Goal: Task Accomplishment & Management: Manage account settings

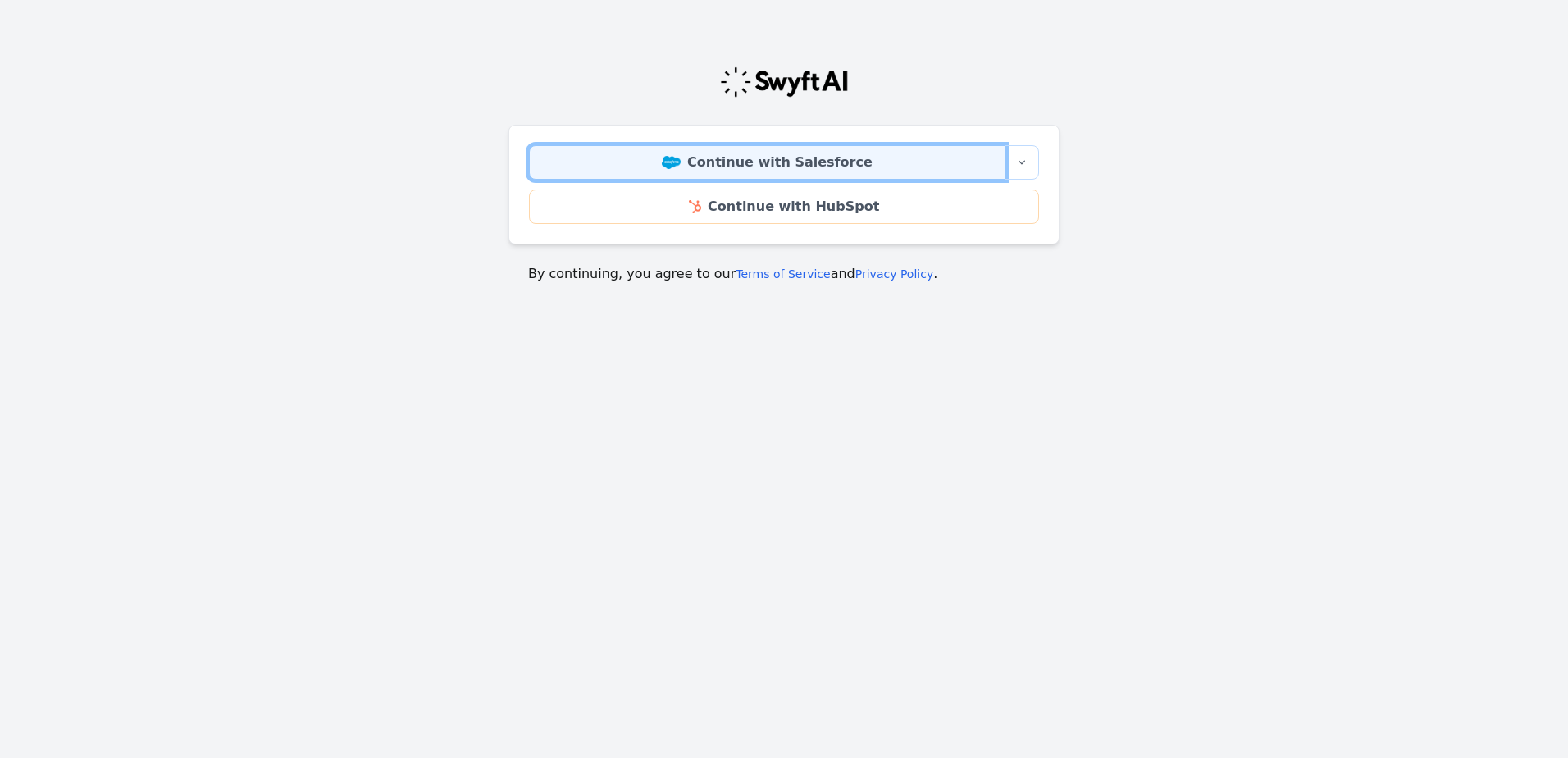
drag, startPoint x: 811, startPoint y: 153, endPoint x: 1399, endPoint y: 299, distance: 605.9
click at [811, 153] on link "Continue with Salesforce" at bounding box center [767, 162] width 477 height 34
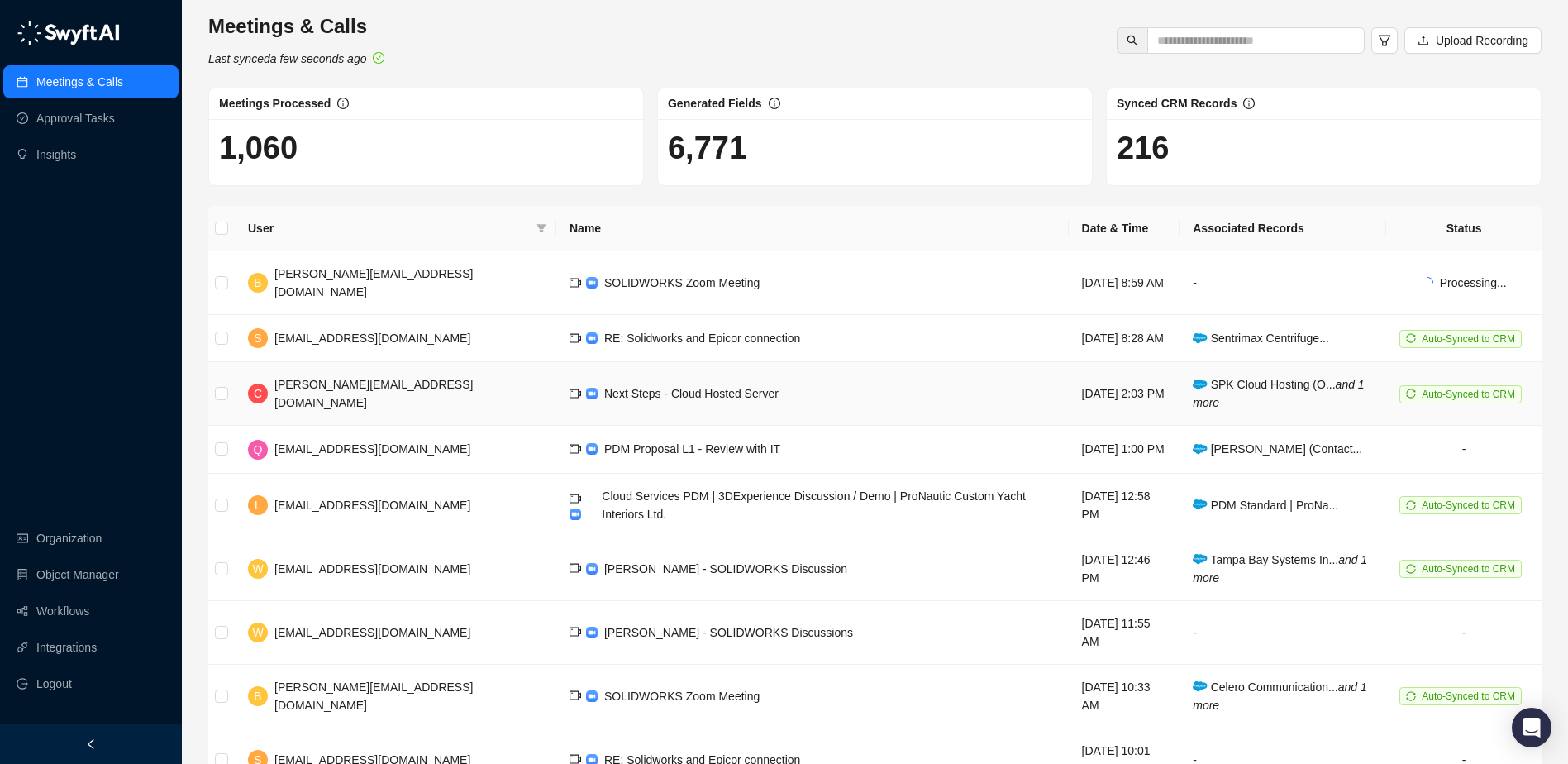
click at [584, 367] on td "Next Steps - Cloud Hosted Server" at bounding box center [813, 393] width 513 height 63
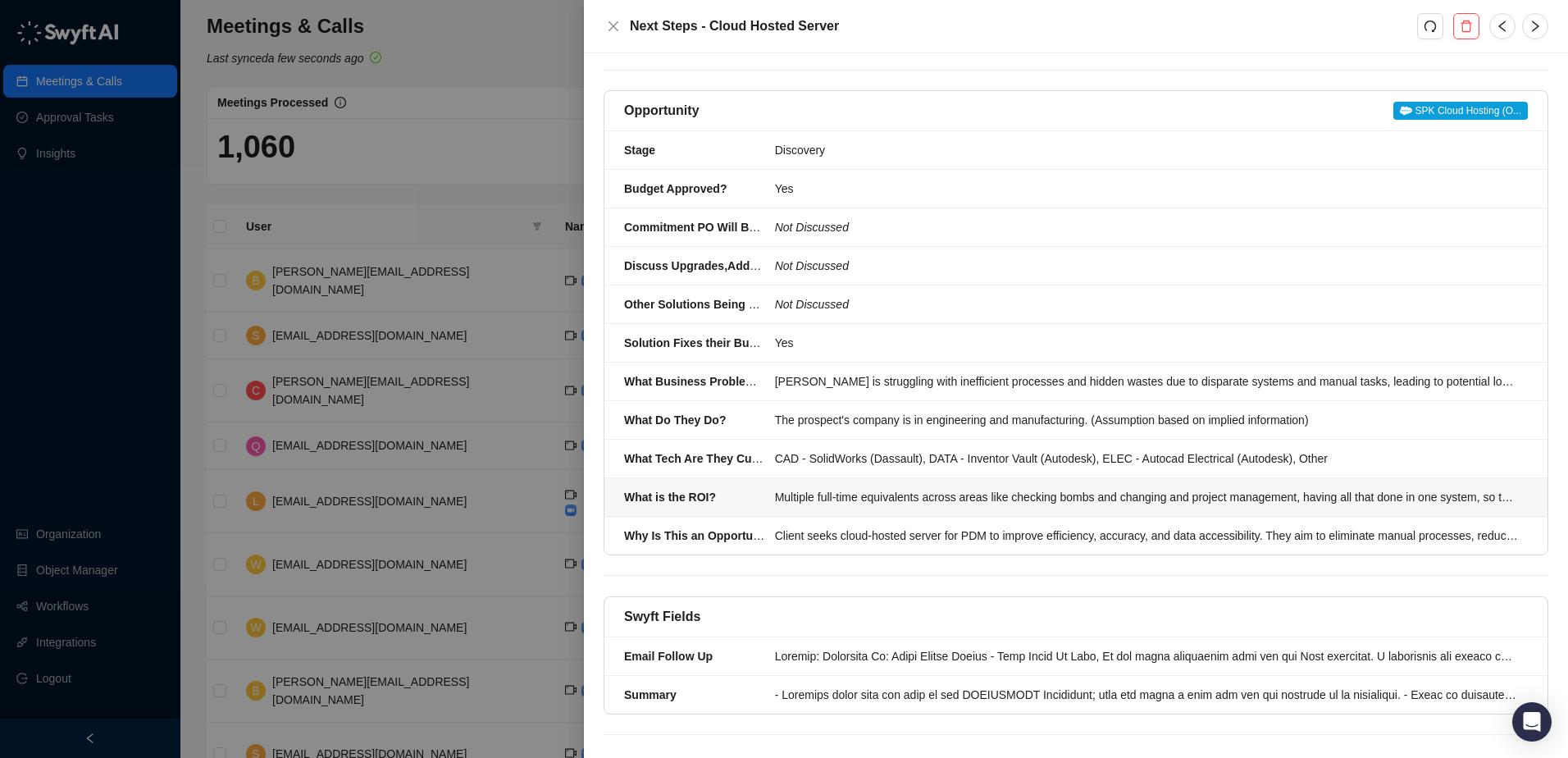
scroll to position [167, 0]
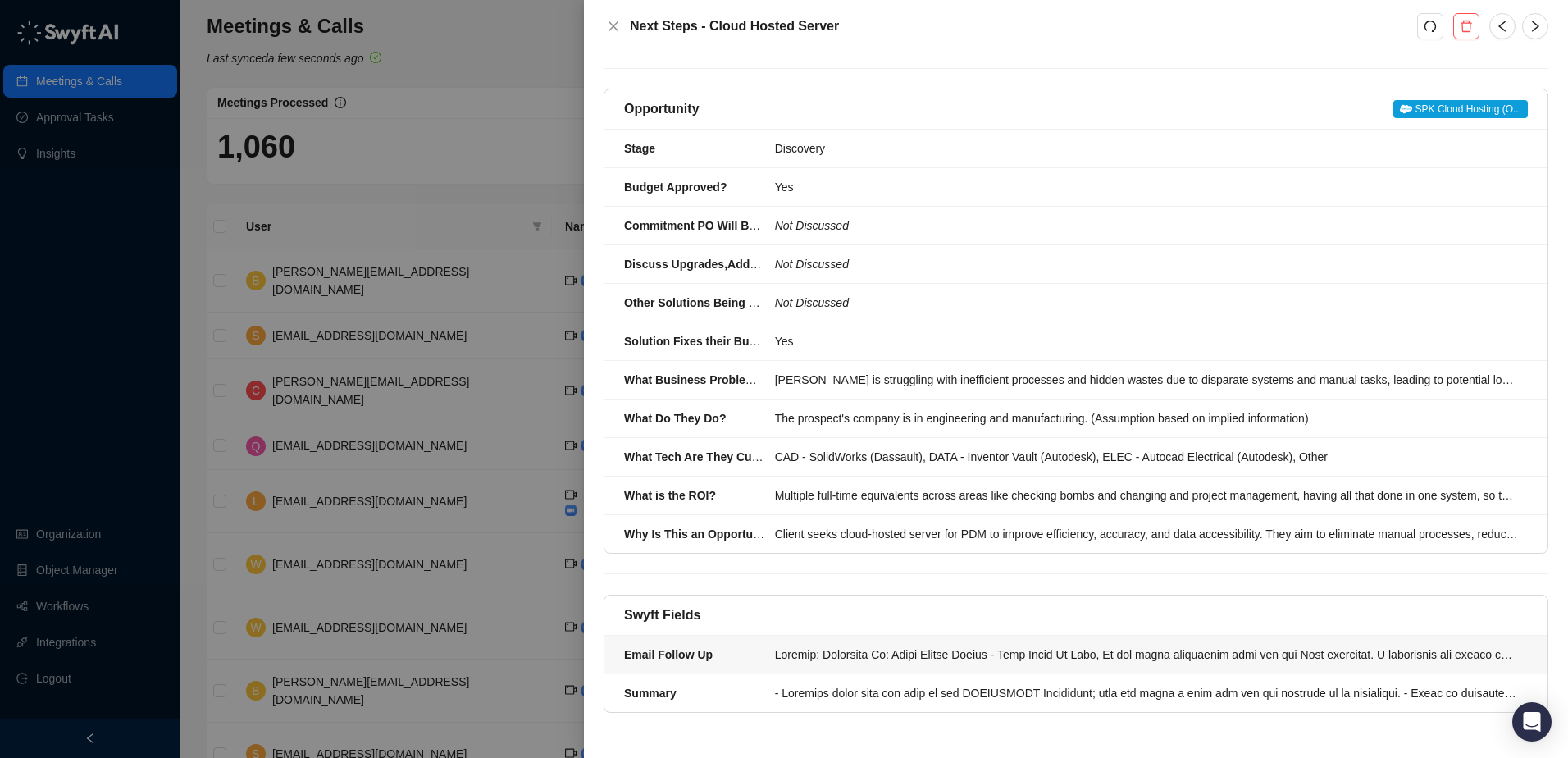
click at [940, 647] on div at bounding box center [1147, 655] width 743 height 18
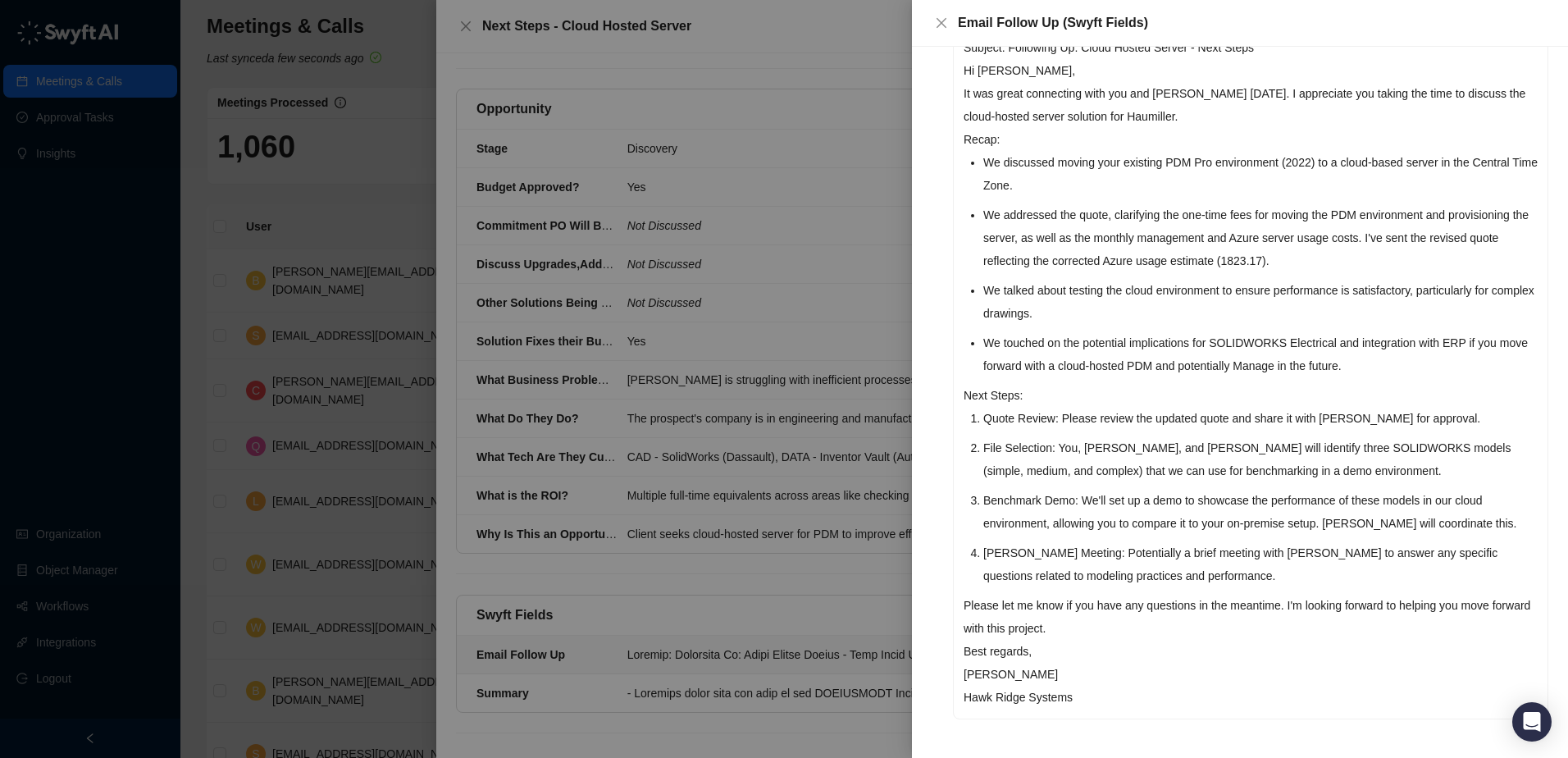
scroll to position [167, 0]
click at [612, 569] on div at bounding box center [784, 379] width 1568 height 758
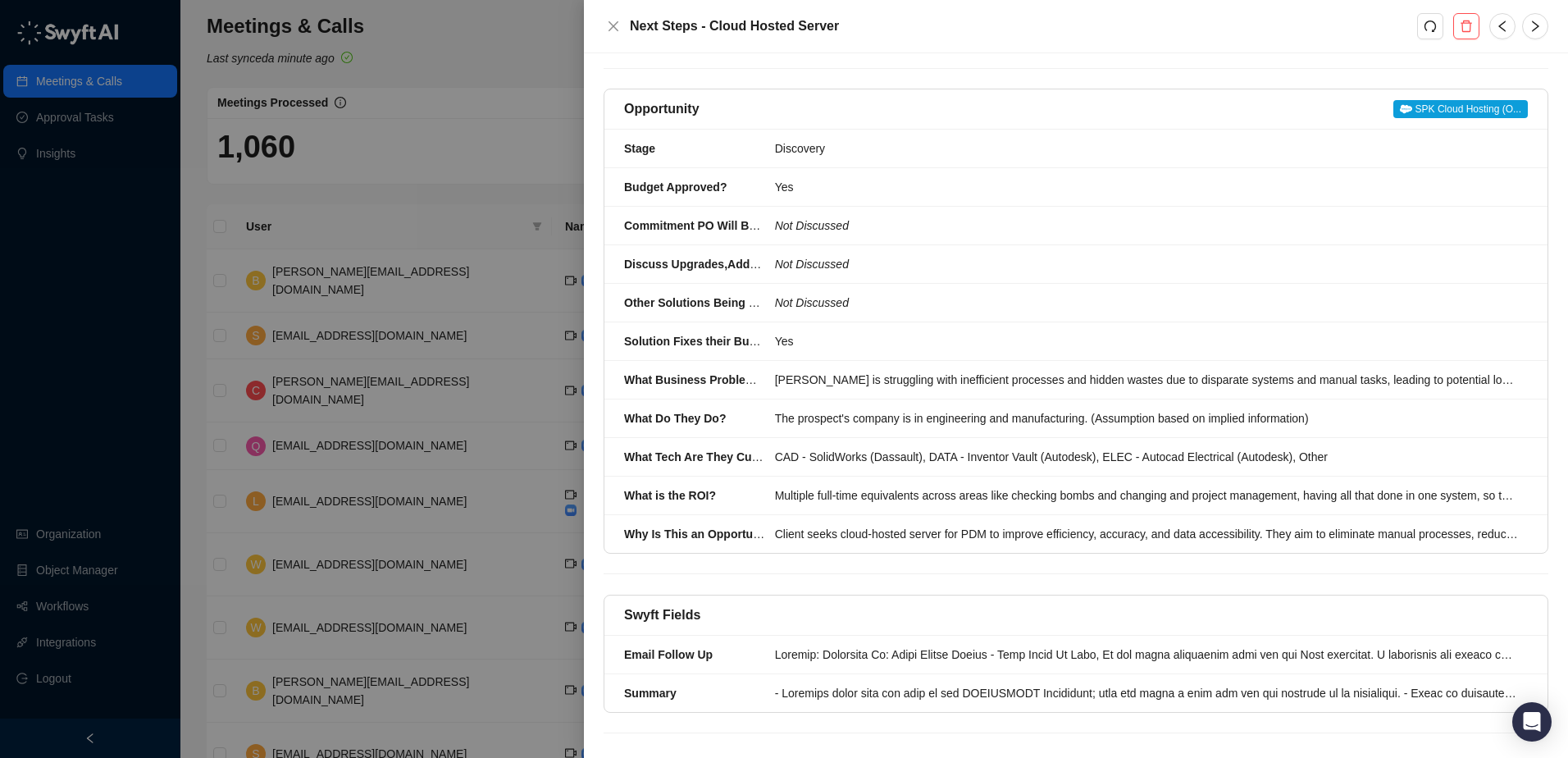
click at [455, 109] on div at bounding box center [784, 379] width 1568 height 758
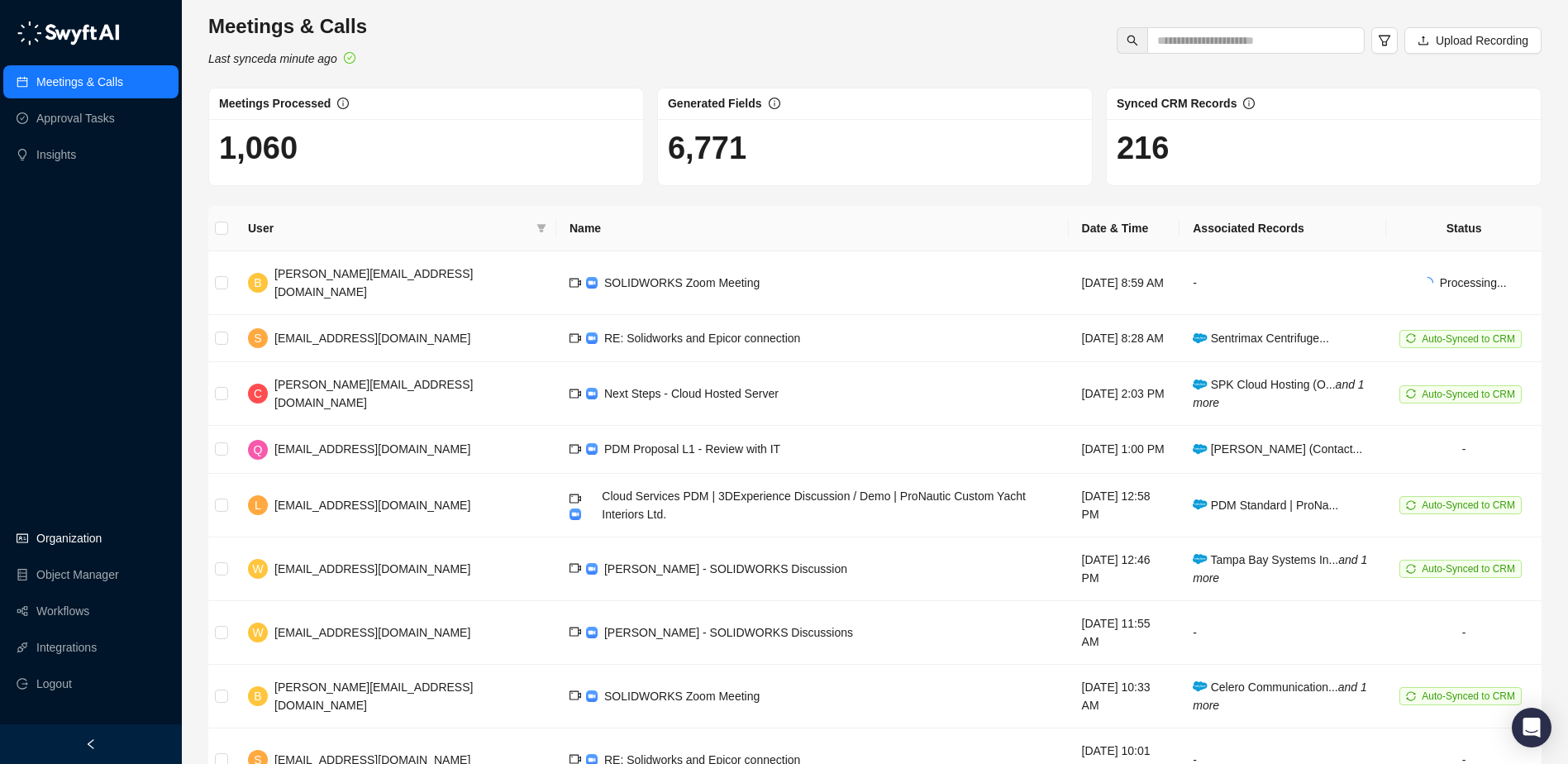
click at [92, 545] on link "Organization" at bounding box center [69, 538] width 65 height 33
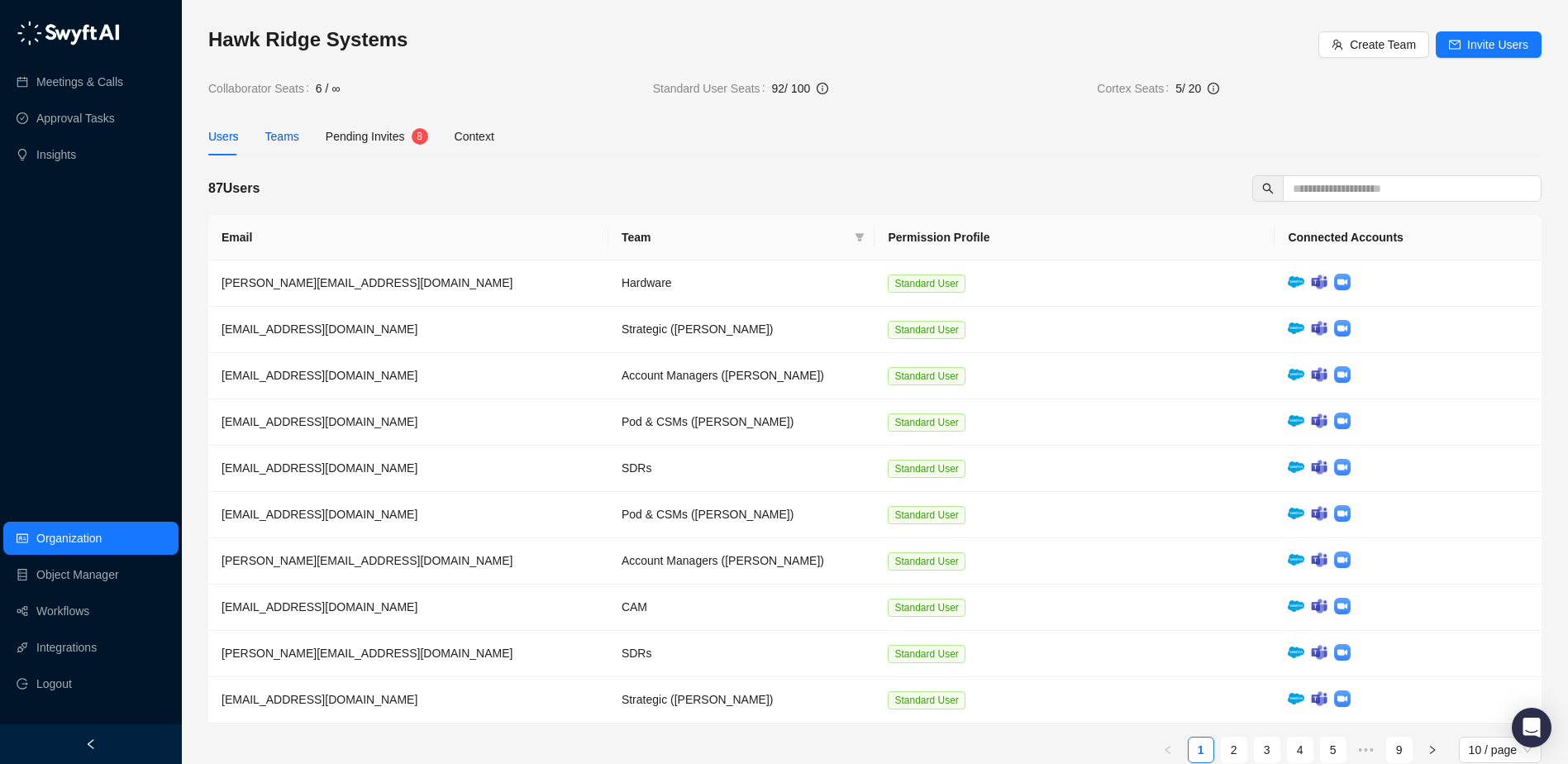
click at [280, 140] on div "Teams" at bounding box center [282, 137] width 34 height 19
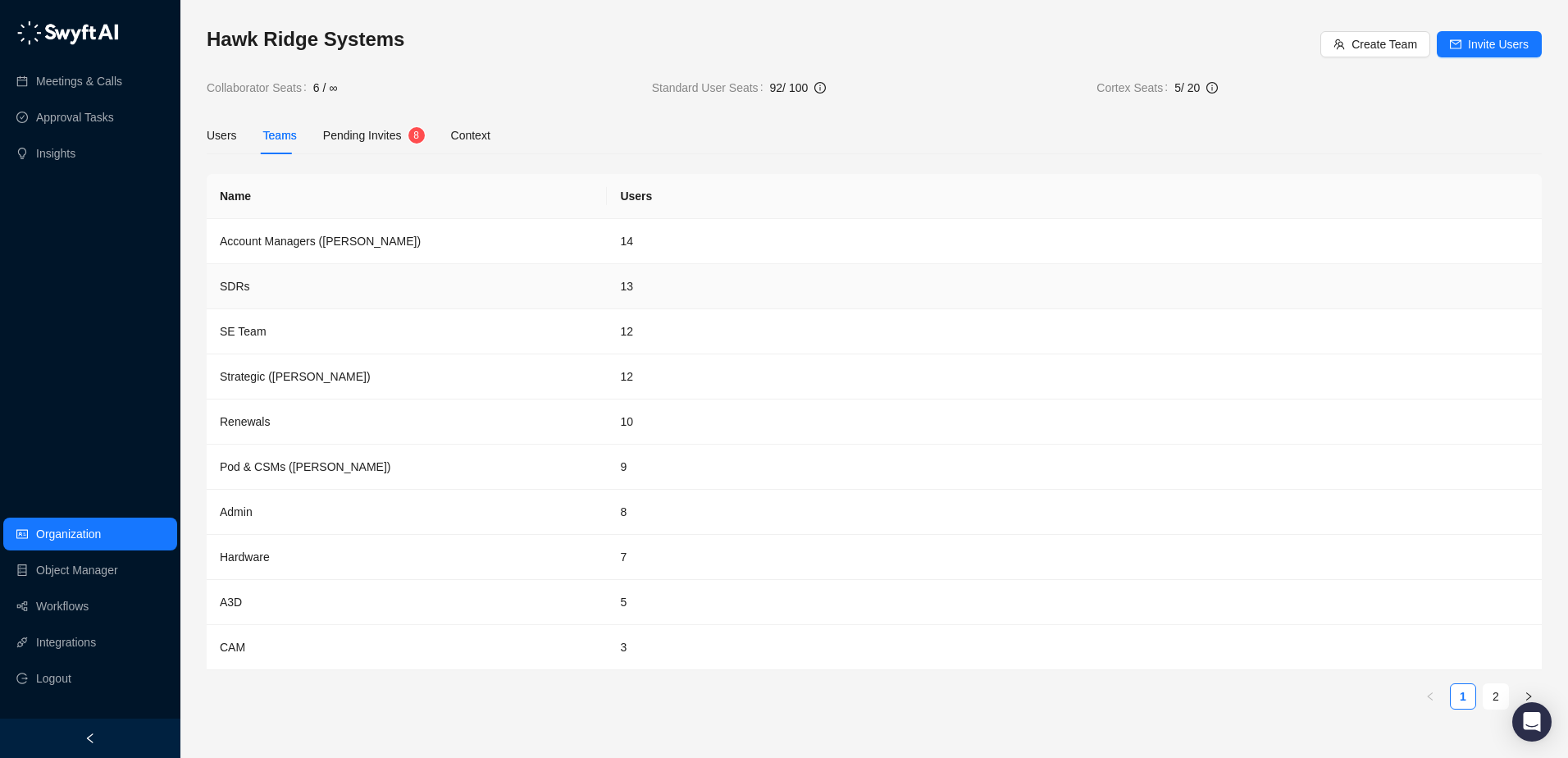
click at [253, 285] on td "SDRs" at bounding box center [406, 287] width 400 height 45
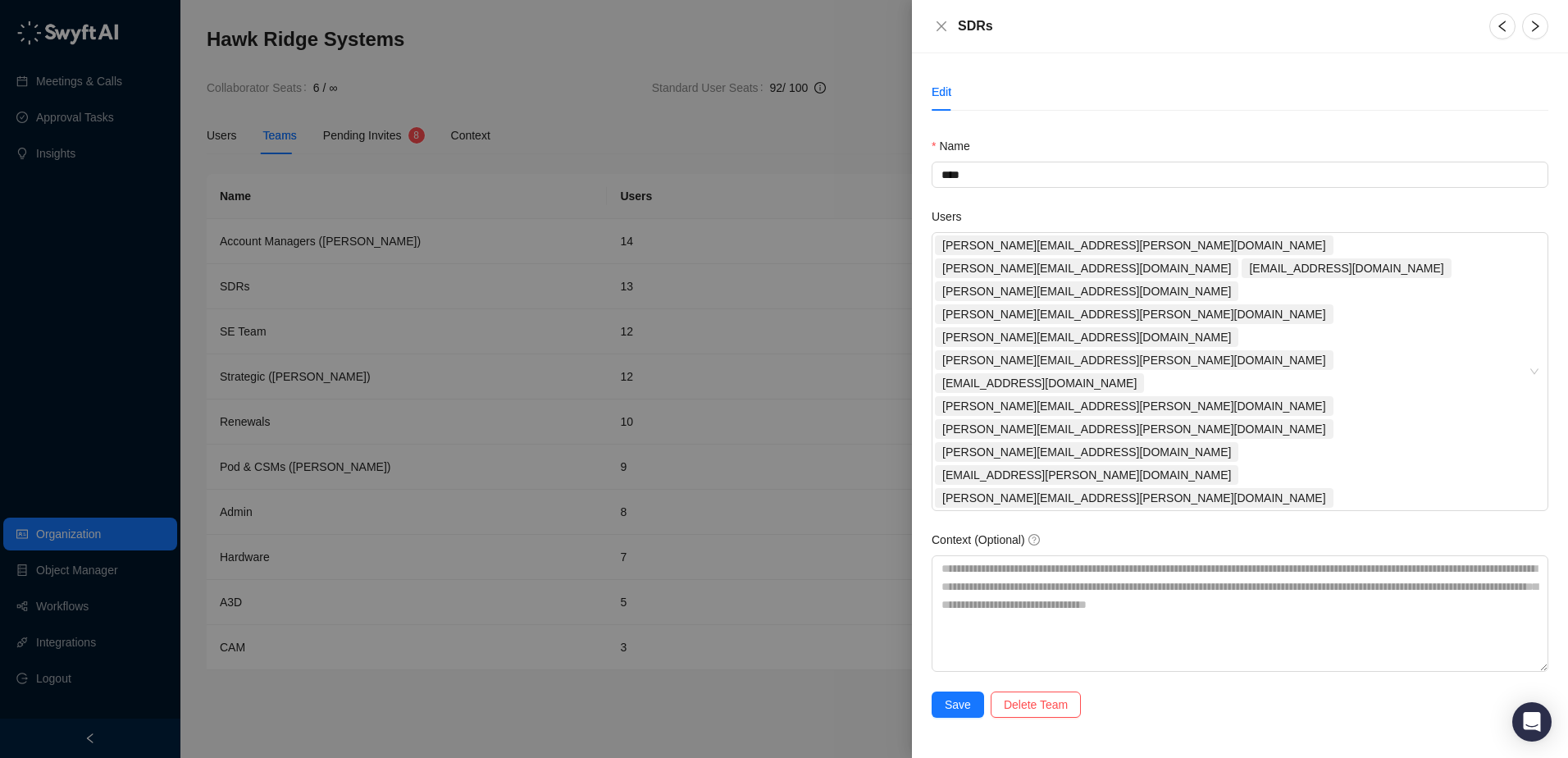
click at [532, 186] on div at bounding box center [784, 379] width 1568 height 758
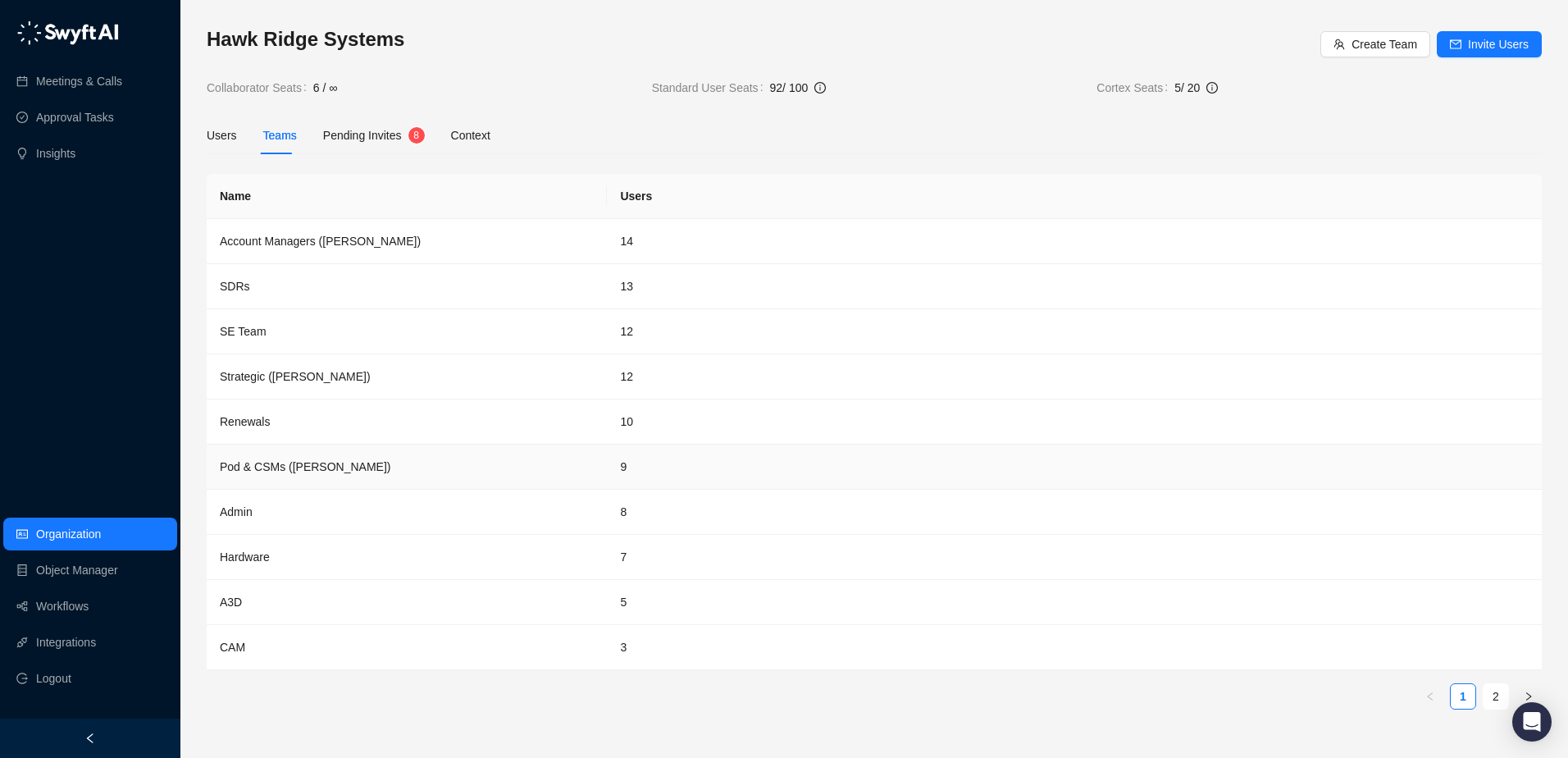
click at [275, 473] on td "Pod & CSMs (Taylor)" at bounding box center [406, 468] width 400 height 45
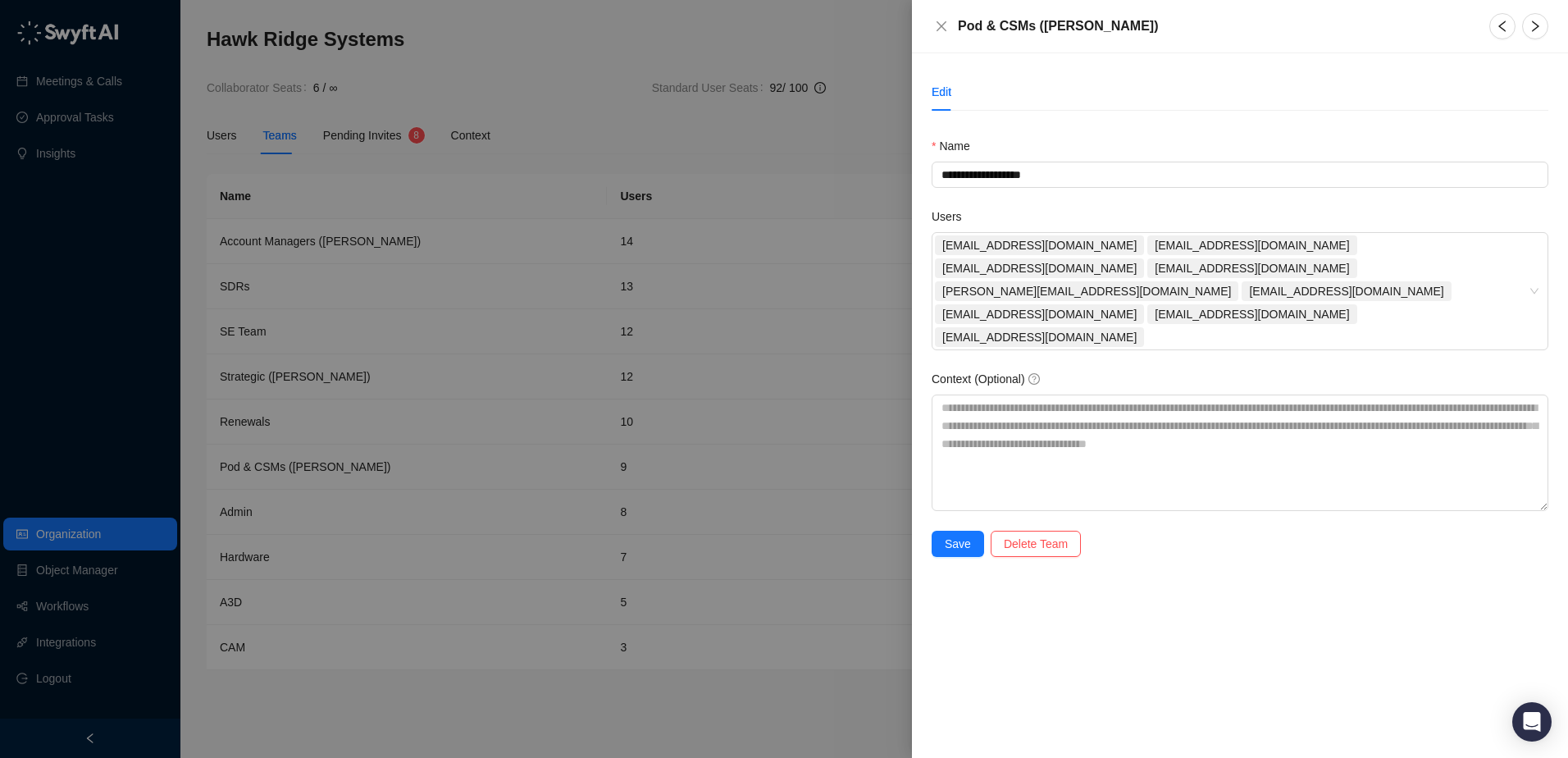
click at [646, 156] on div at bounding box center [784, 379] width 1568 height 758
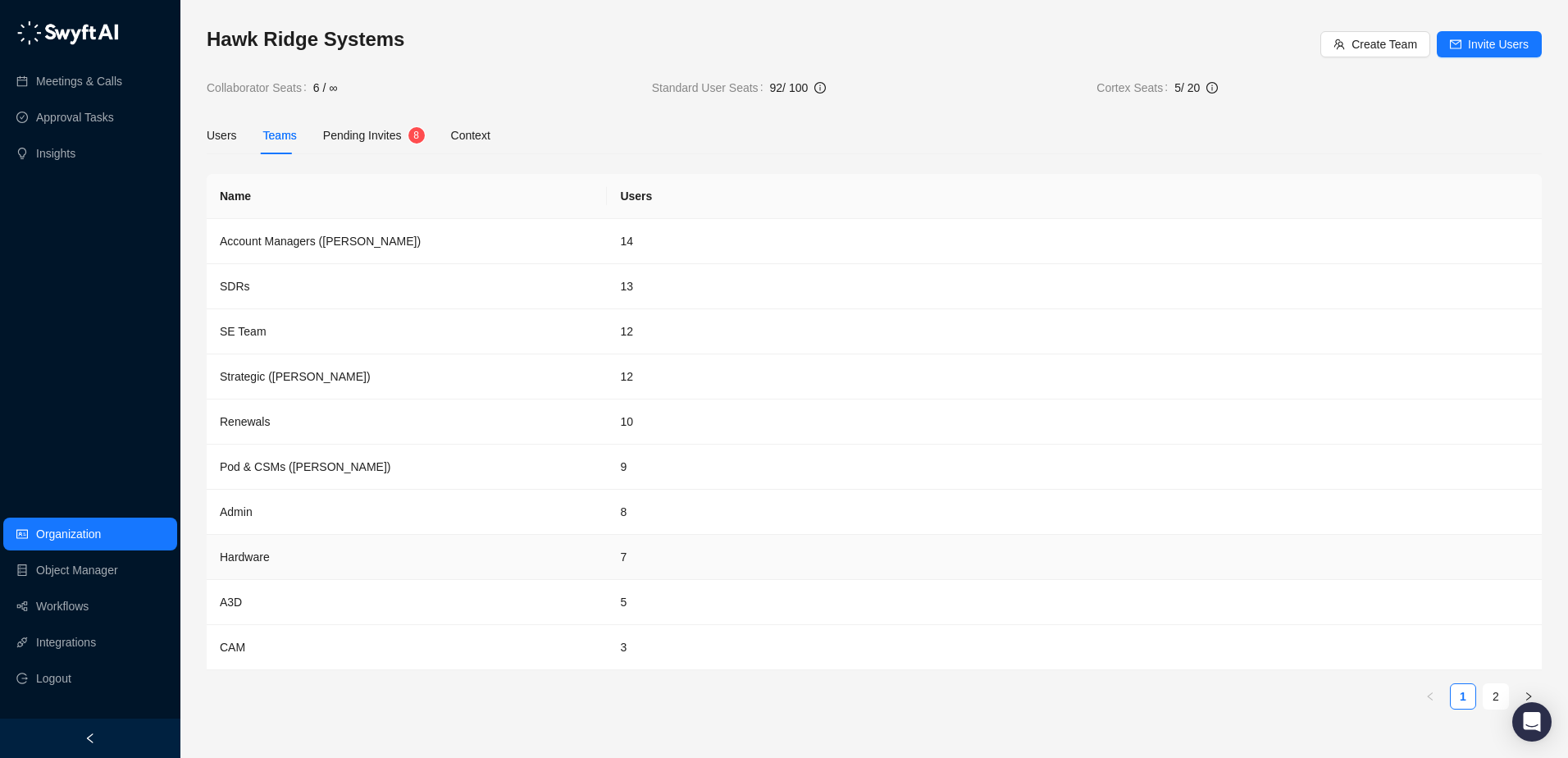
click at [254, 558] on td "Hardware" at bounding box center [406, 557] width 400 height 45
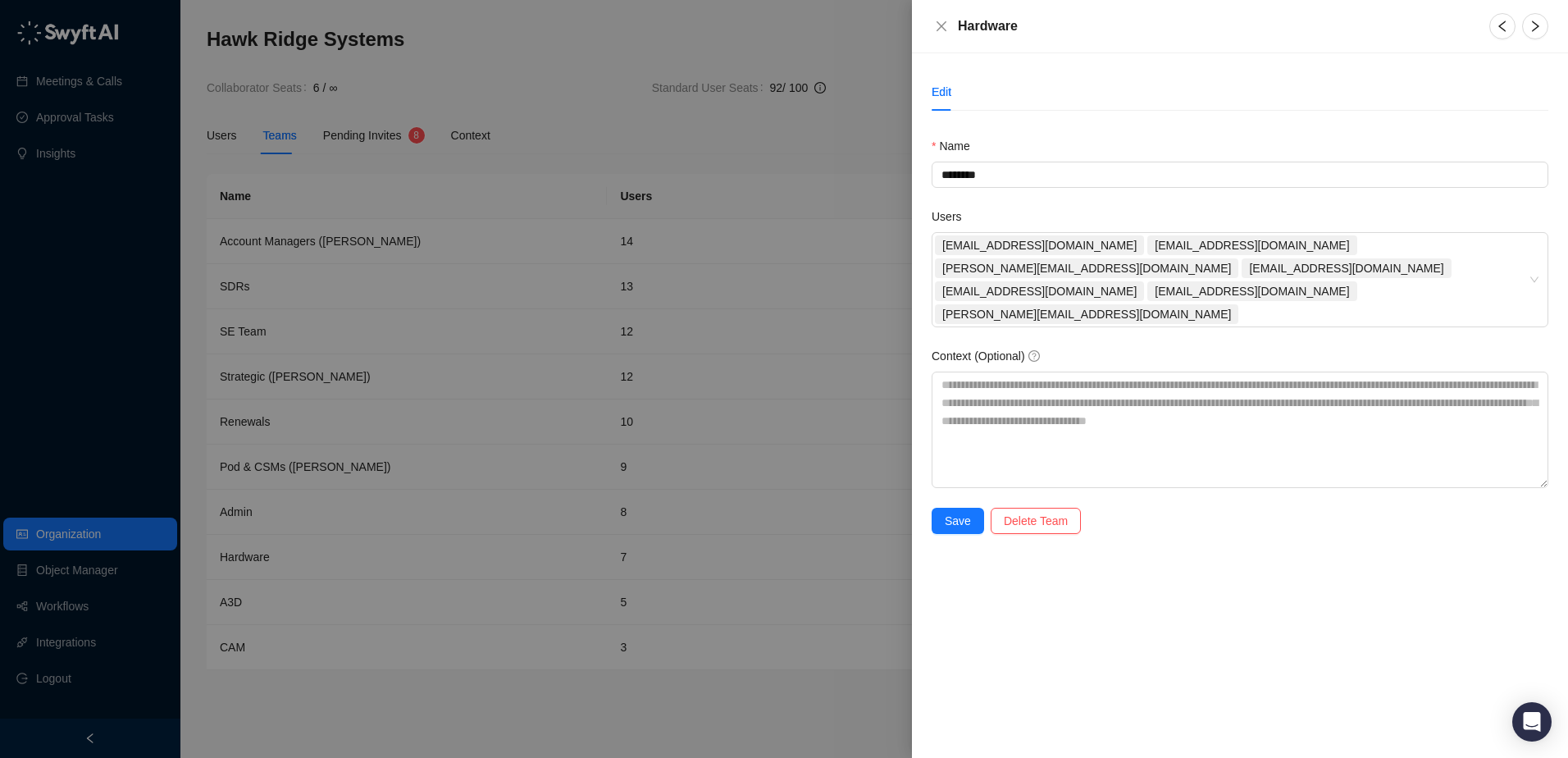
click at [612, 144] on div at bounding box center [784, 379] width 1568 height 758
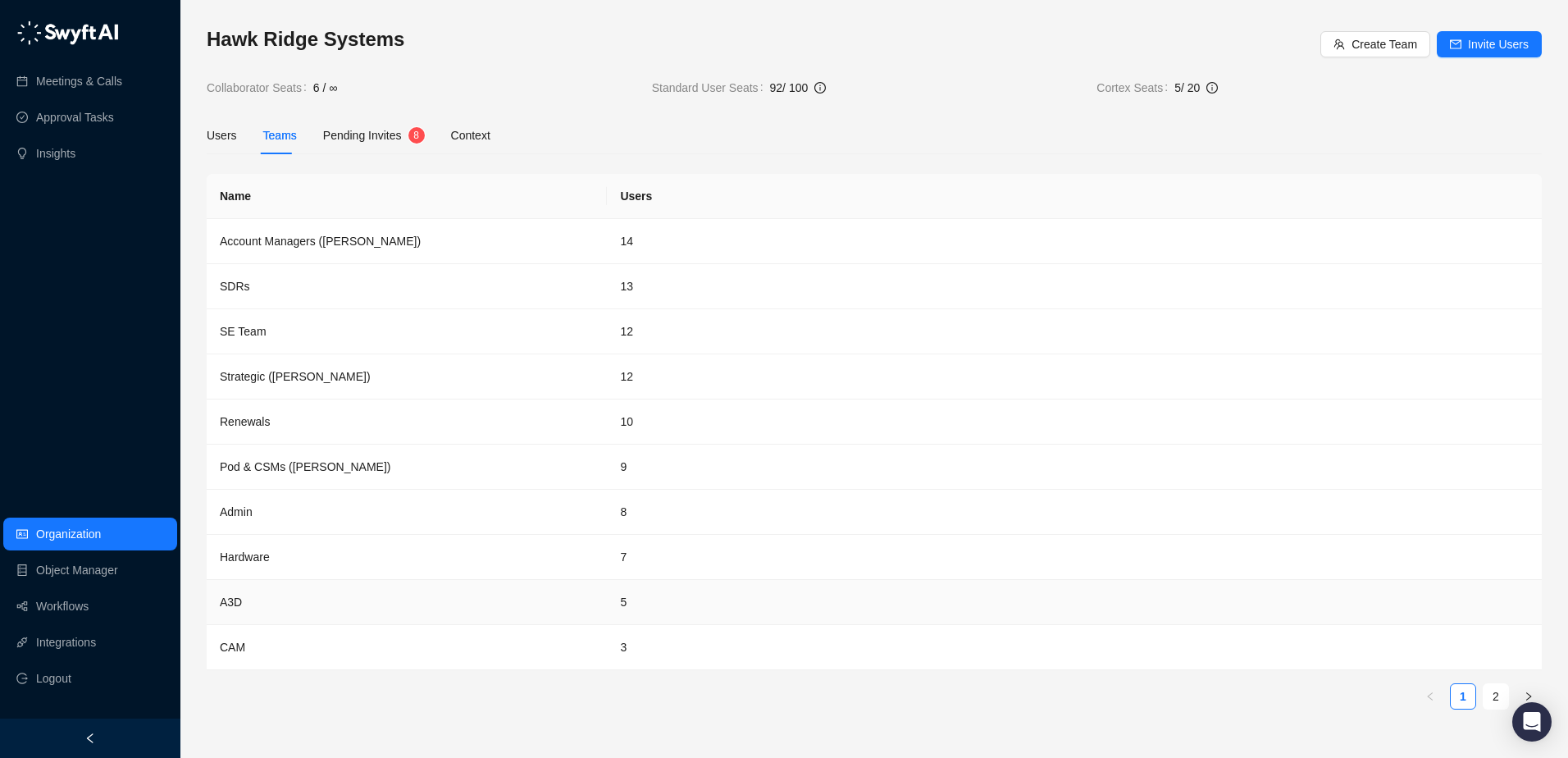
click at [232, 604] on td "A3D" at bounding box center [406, 603] width 400 height 45
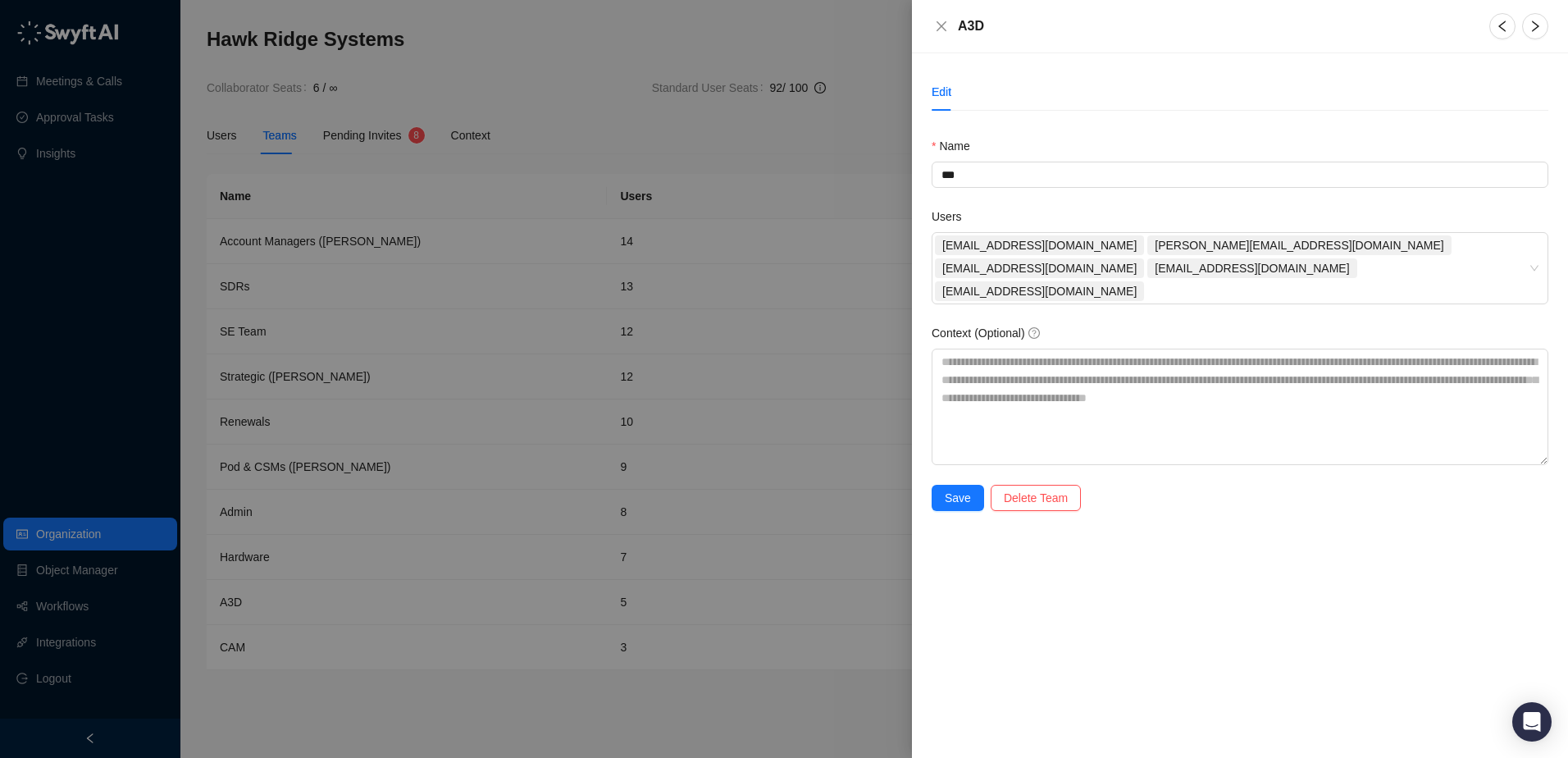
click at [609, 171] on div at bounding box center [784, 379] width 1568 height 758
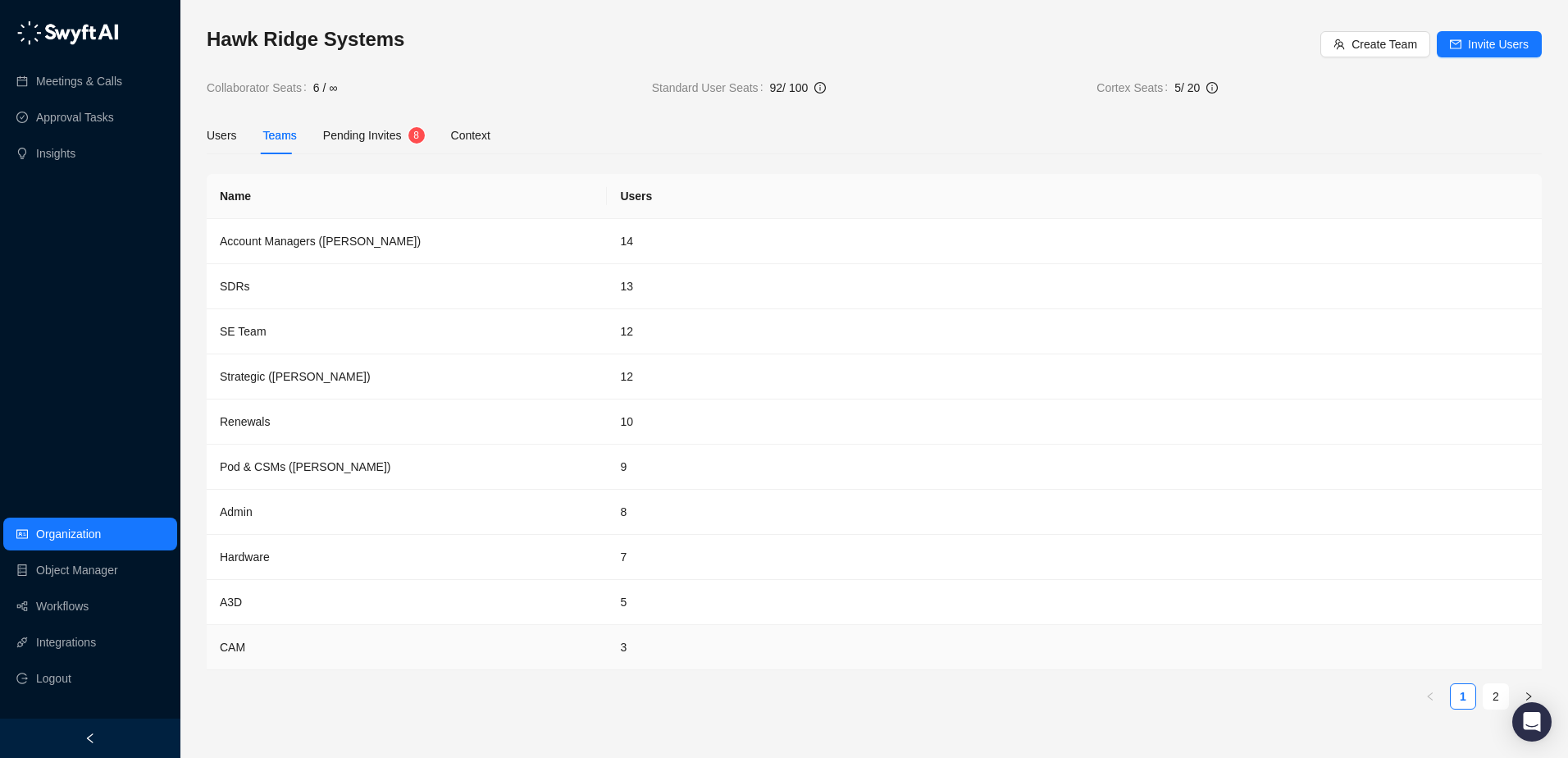
click at [233, 655] on td "CAM" at bounding box center [406, 648] width 400 height 45
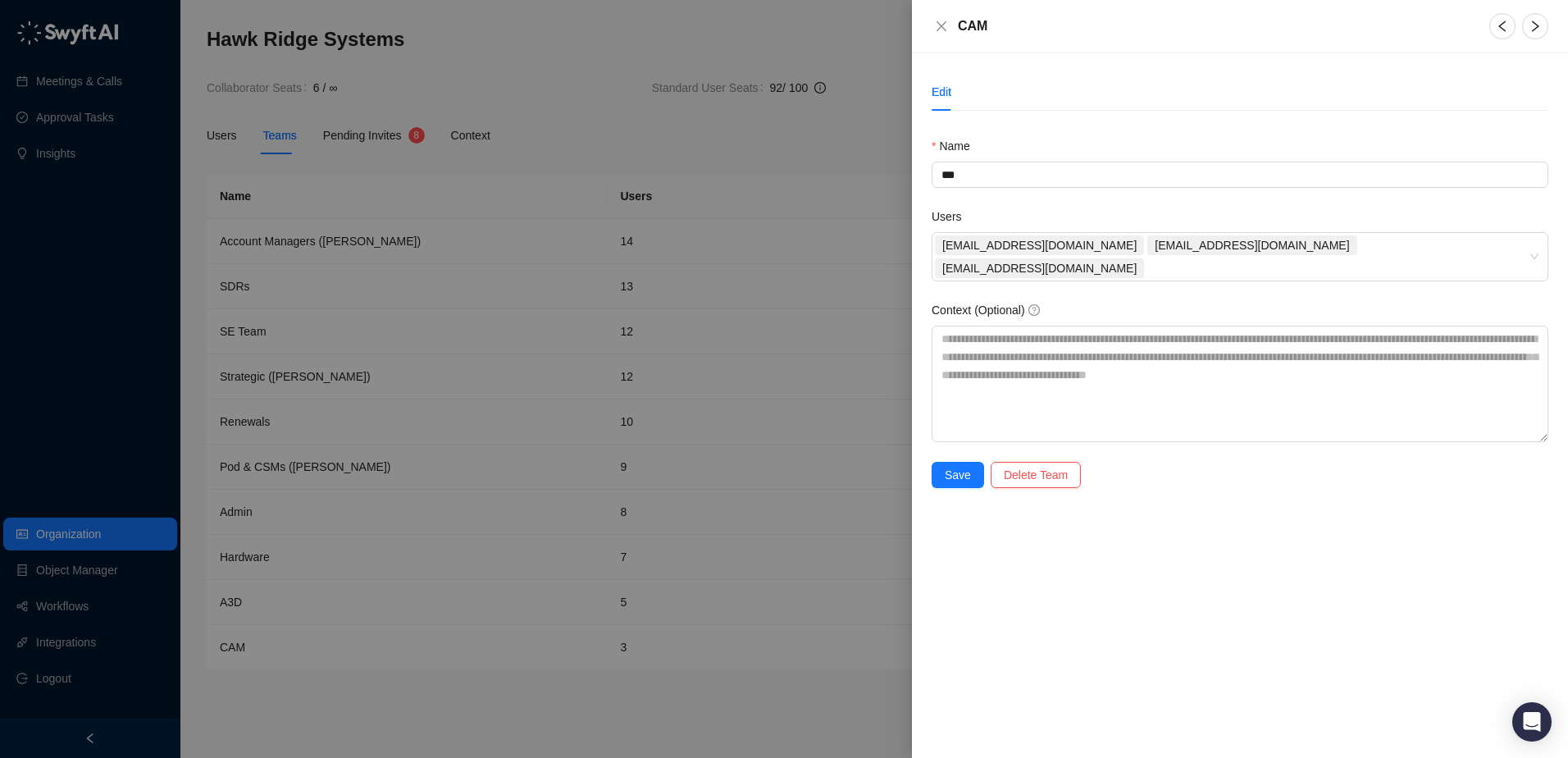
click at [831, 168] on div at bounding box center [784, 379] width 1568 height 758
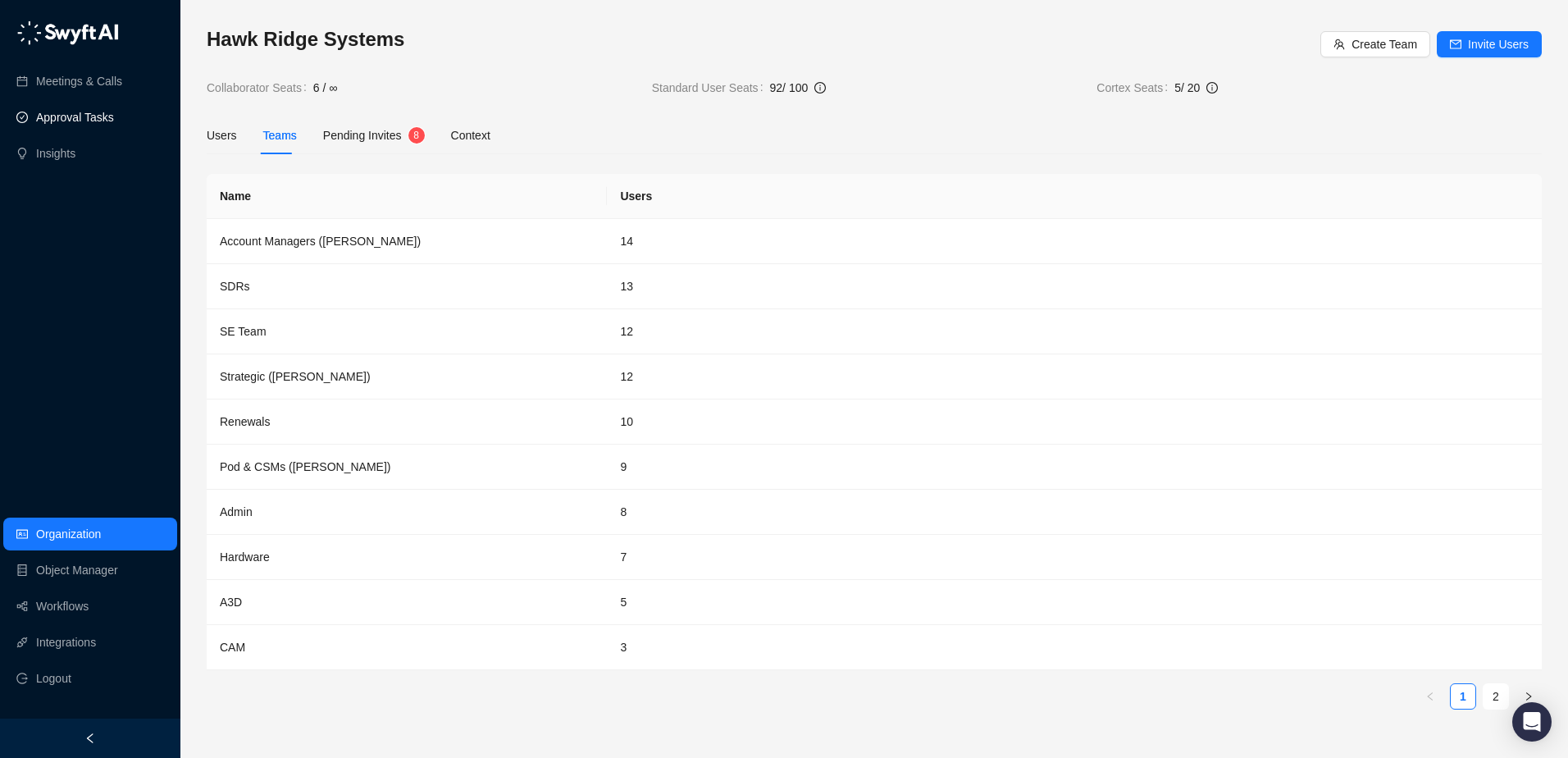
drag, startPoint x: 70, startPoint y: 86, endPoint x: 126, endPoint y: 108, distance: 60.2
click at [70, 86] on link "Meetings & Calls" at bounding box center [79, 81] width 86 height 33
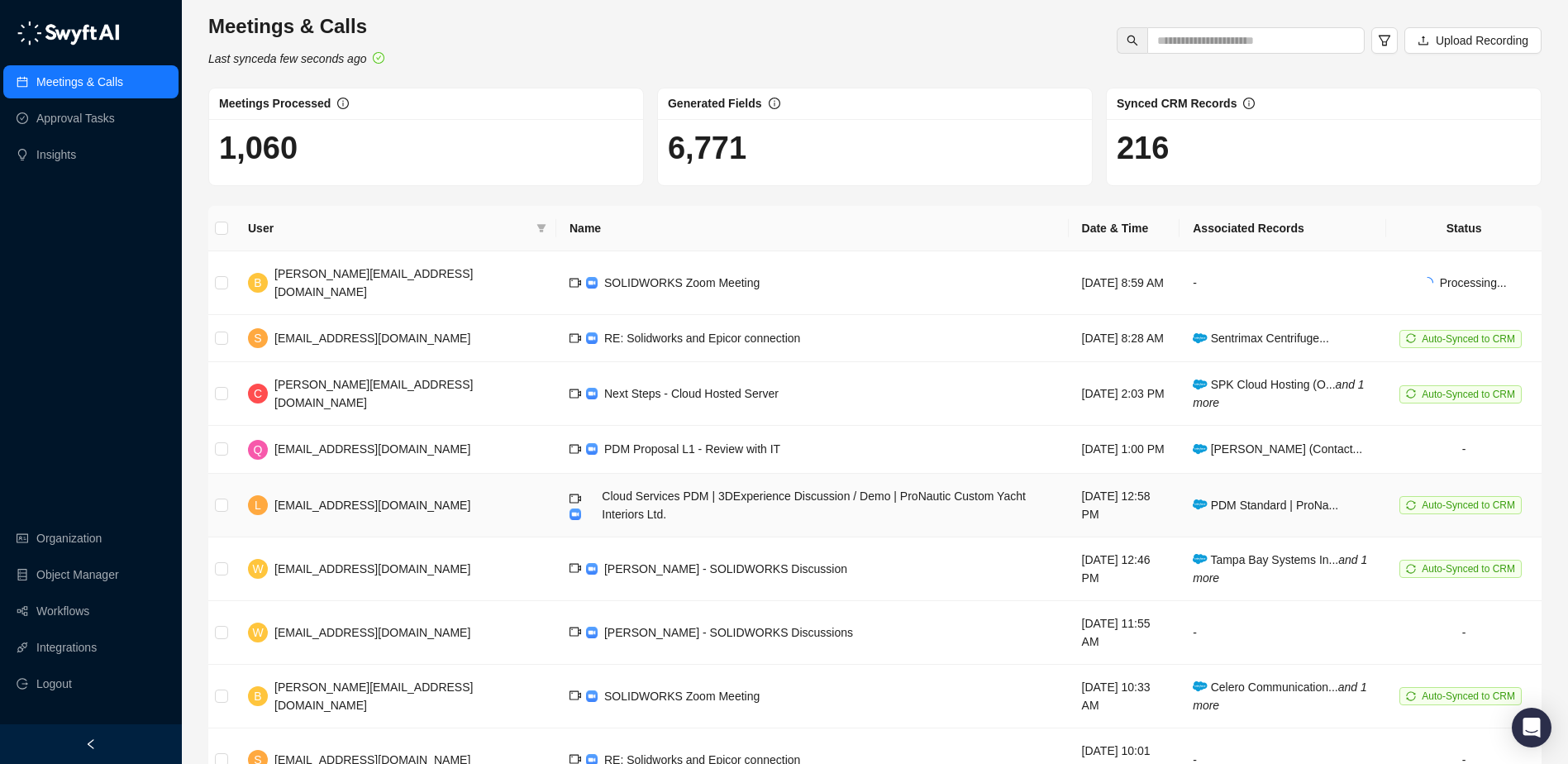
click at [983, 490] on td "Cloud Services PDM | 3DExperience Discussion / Demo | ProNautic Custom Yacht In…" at bounding box center [813, 505] width 513 height 63
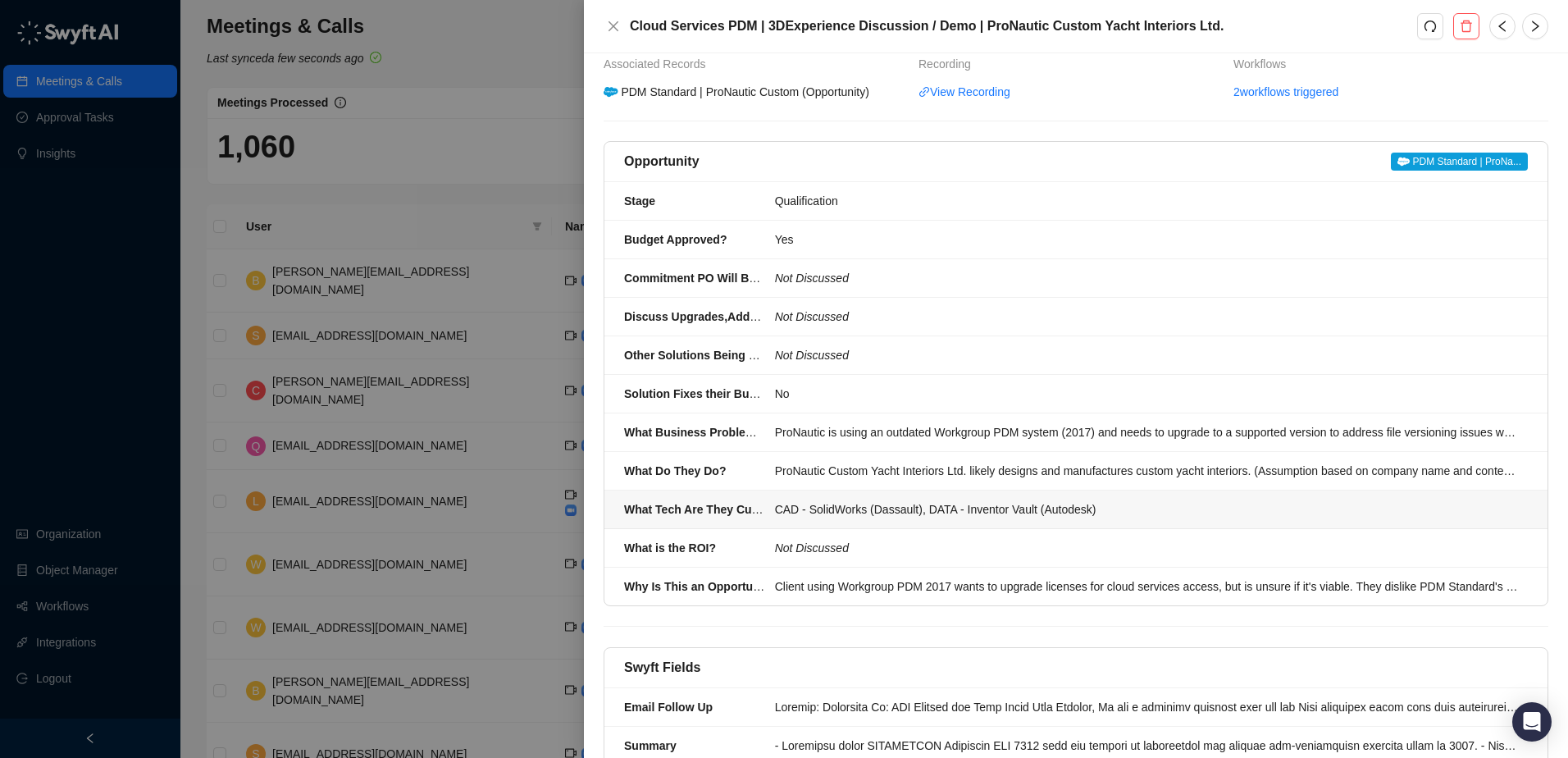
scroll to position [144, 0]
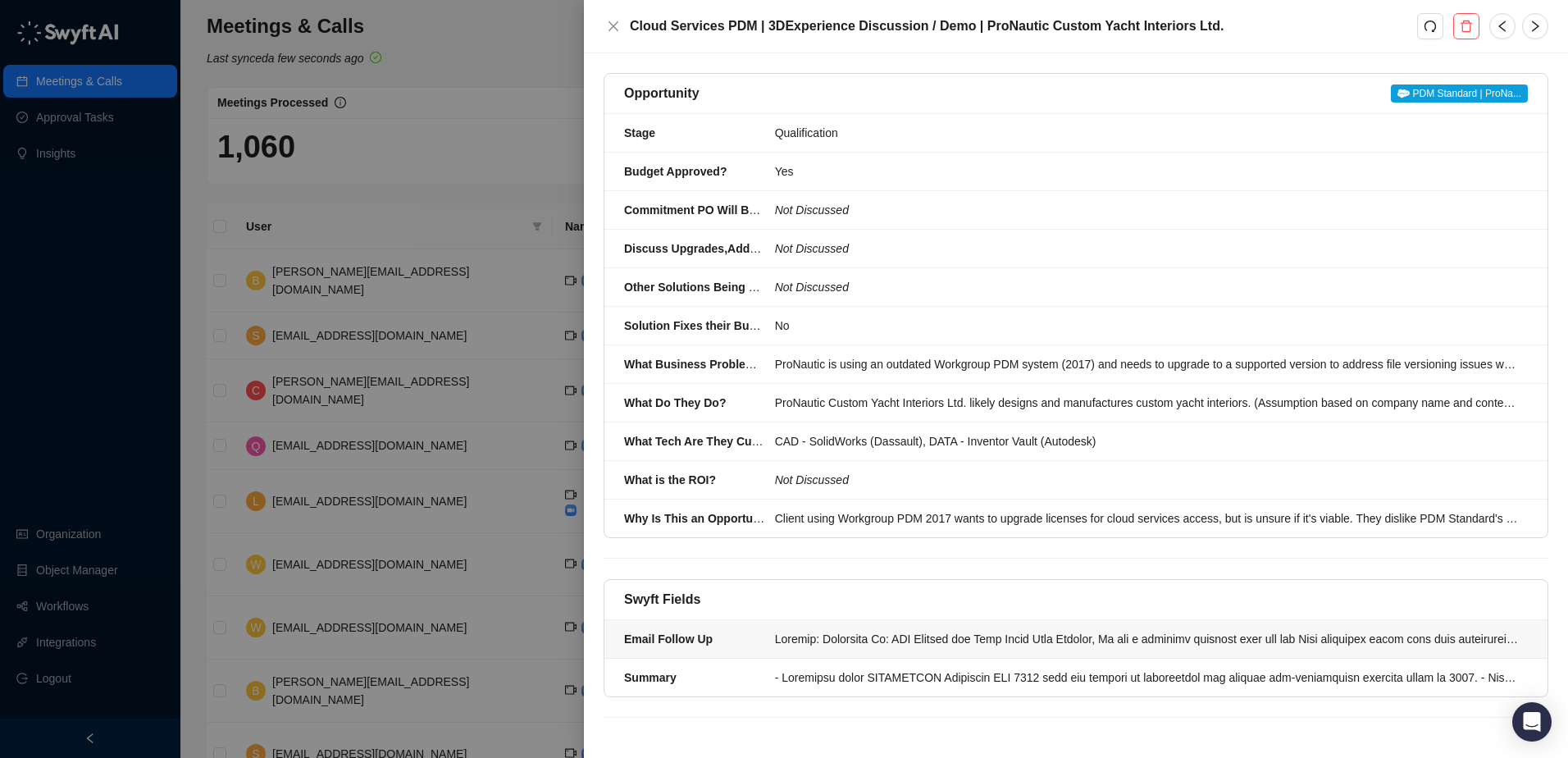
click at [989, 641] on div at bounding box center [1147, 640] width 743 height 18
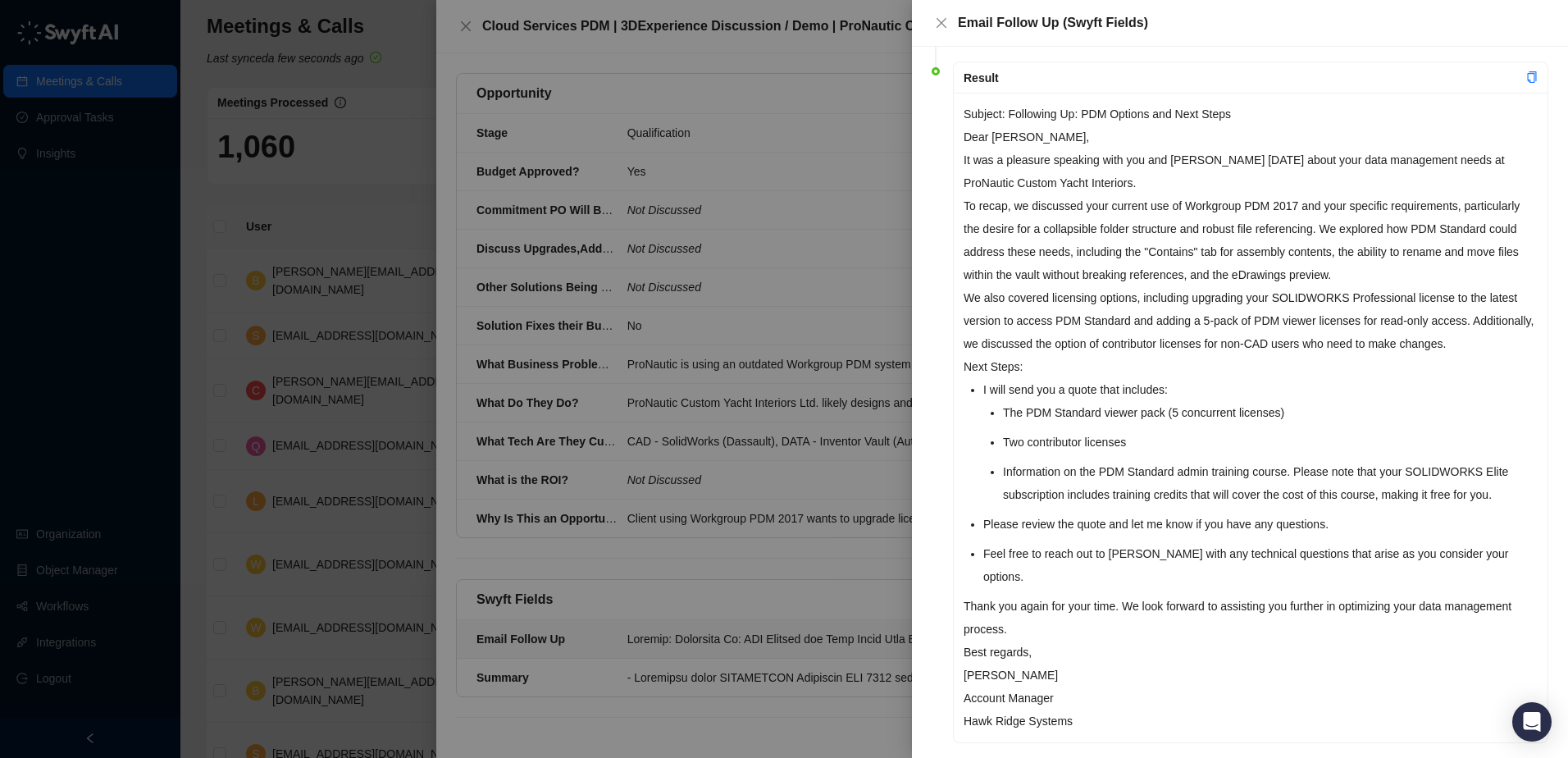
scroll to position [102, 0]
click at [396, 153] on div at bounding box center [784, 379] width 1568 height 758
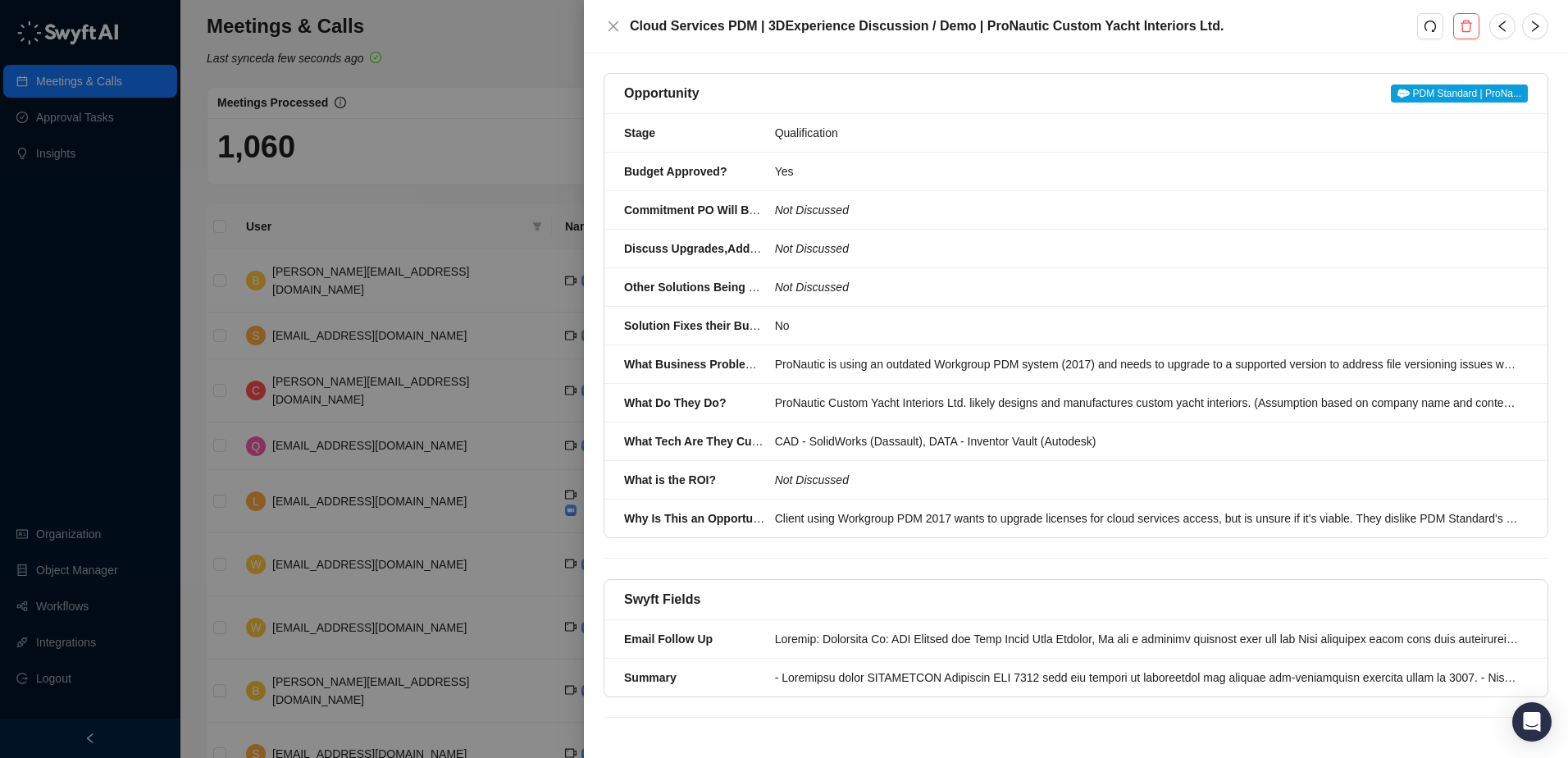
click at [514, 191] on div at bounding box center [784, 379] width 1568 height 758
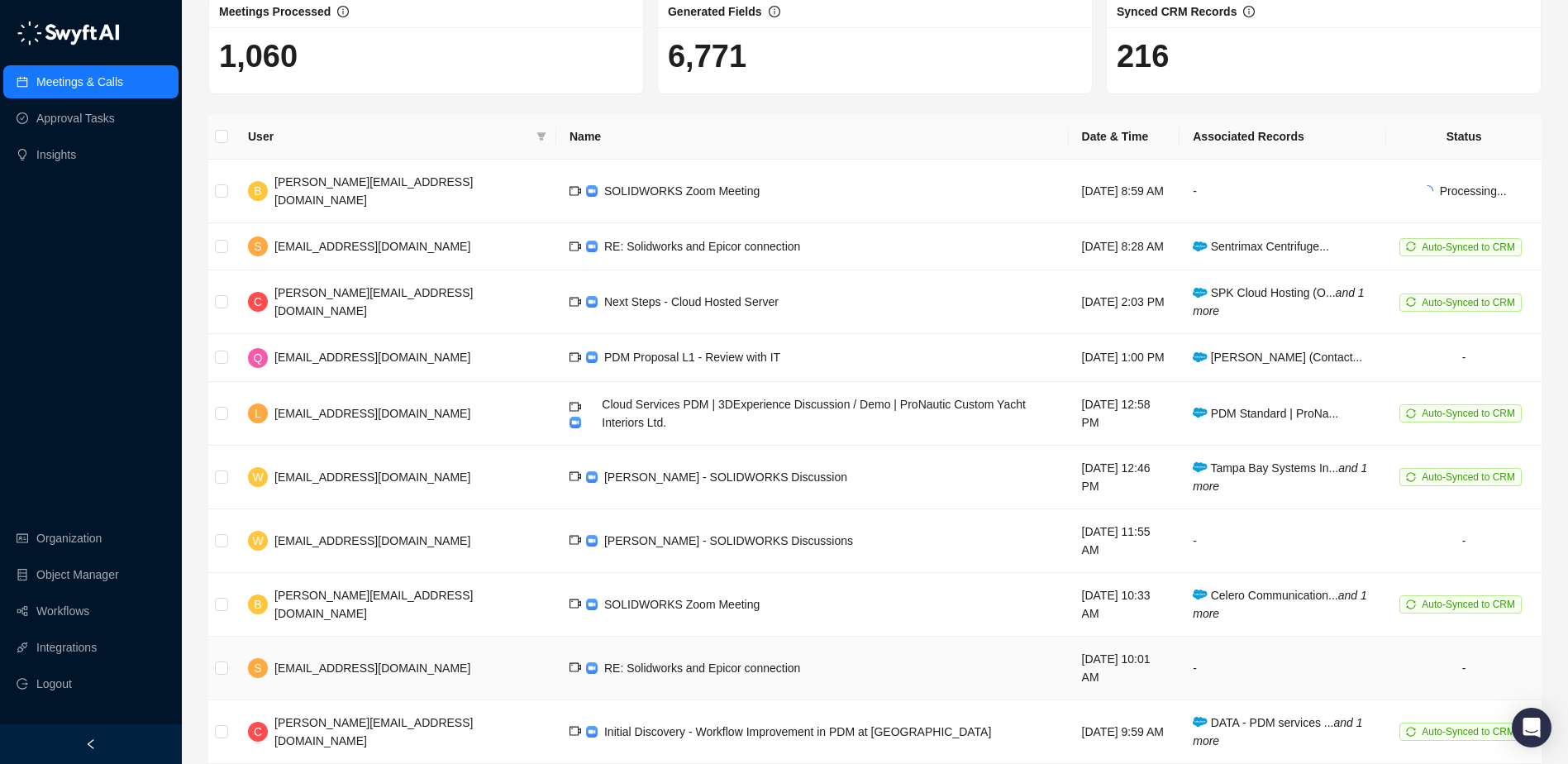
scroll to position [93, 0]
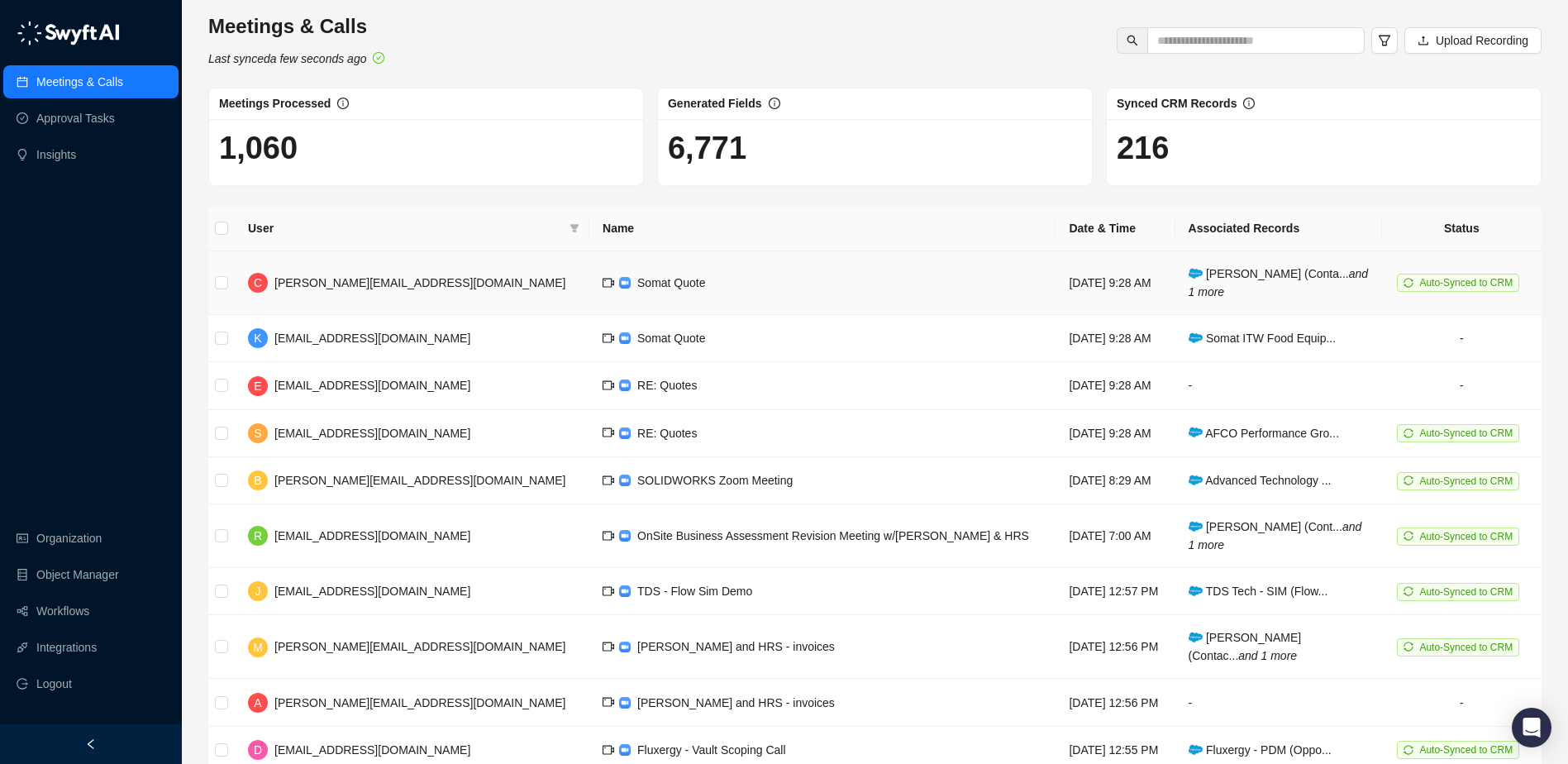
click at [1055, 281] on td "Thursday, 09/18/25, 9:28 AM" at bounding box center [1115, 283] width 119 height 63
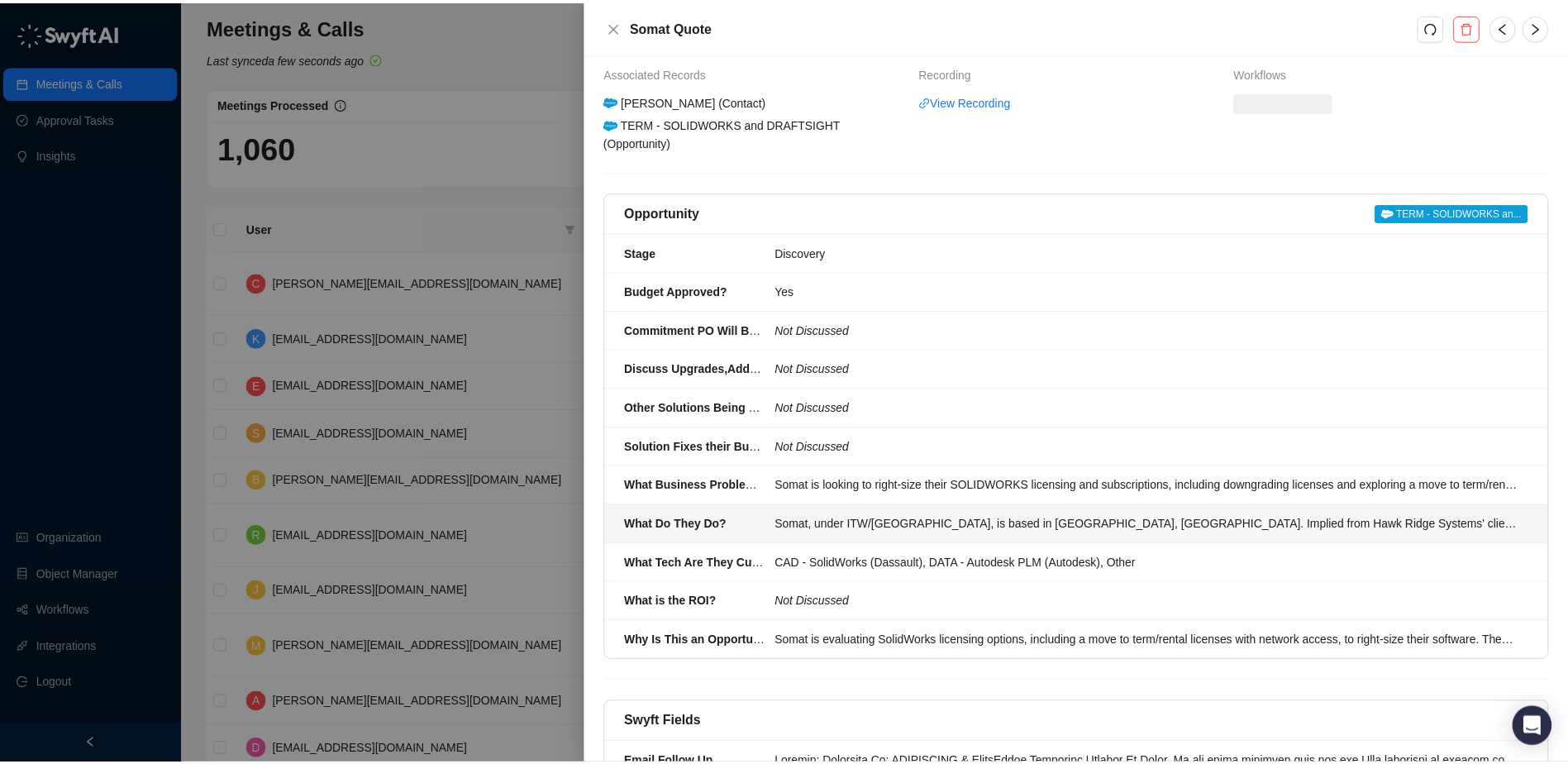
scroll to position [168, 0]
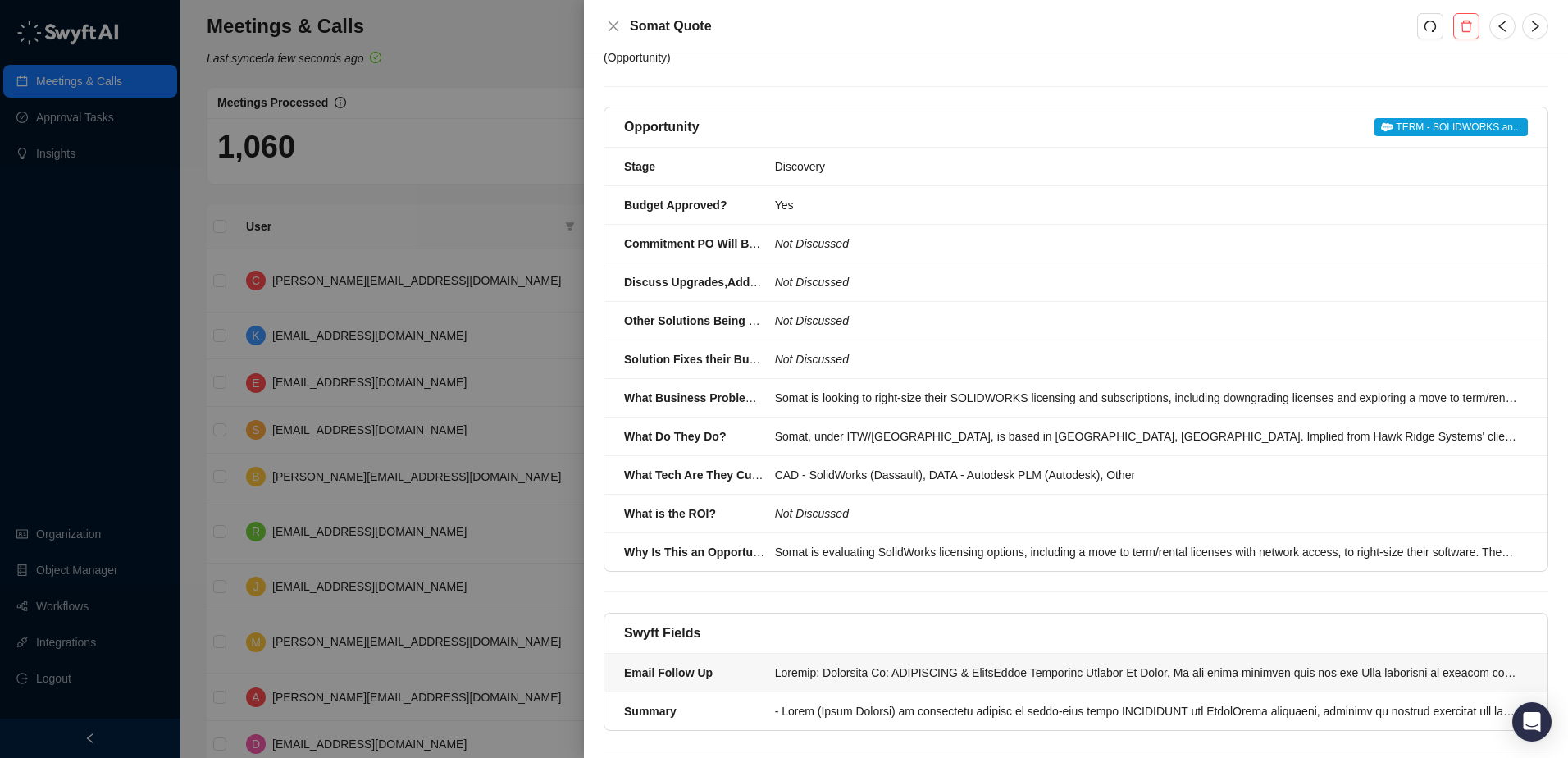
click at [1004, 664] on div at bounding box center [1147, 673] width 743 height 18
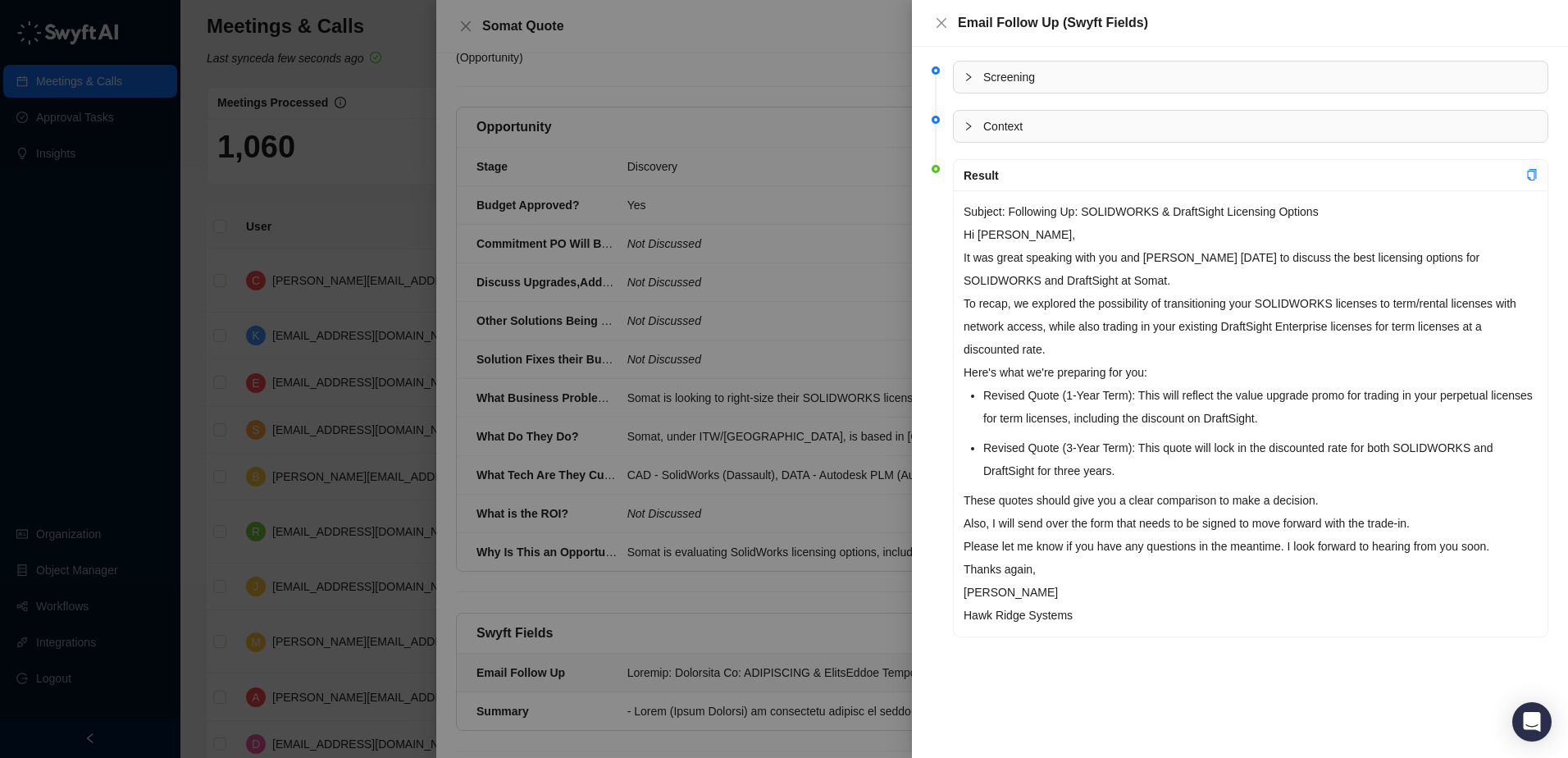
click at [461, 27] on div at bounding box center [784, 379] width 1568 height 758
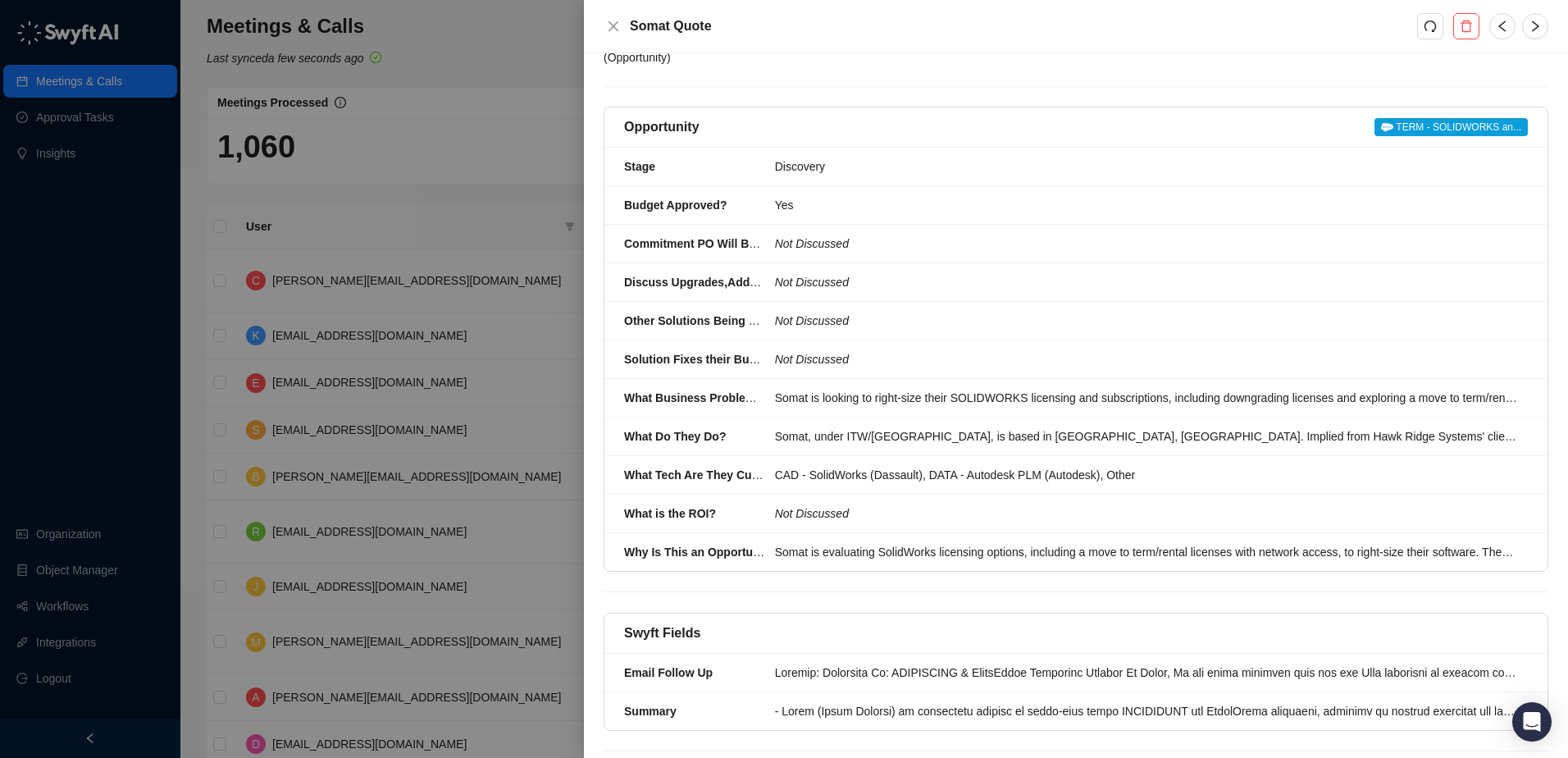
click at [534, 100] on div at bounding box center [784, 379] width 1568 height 758
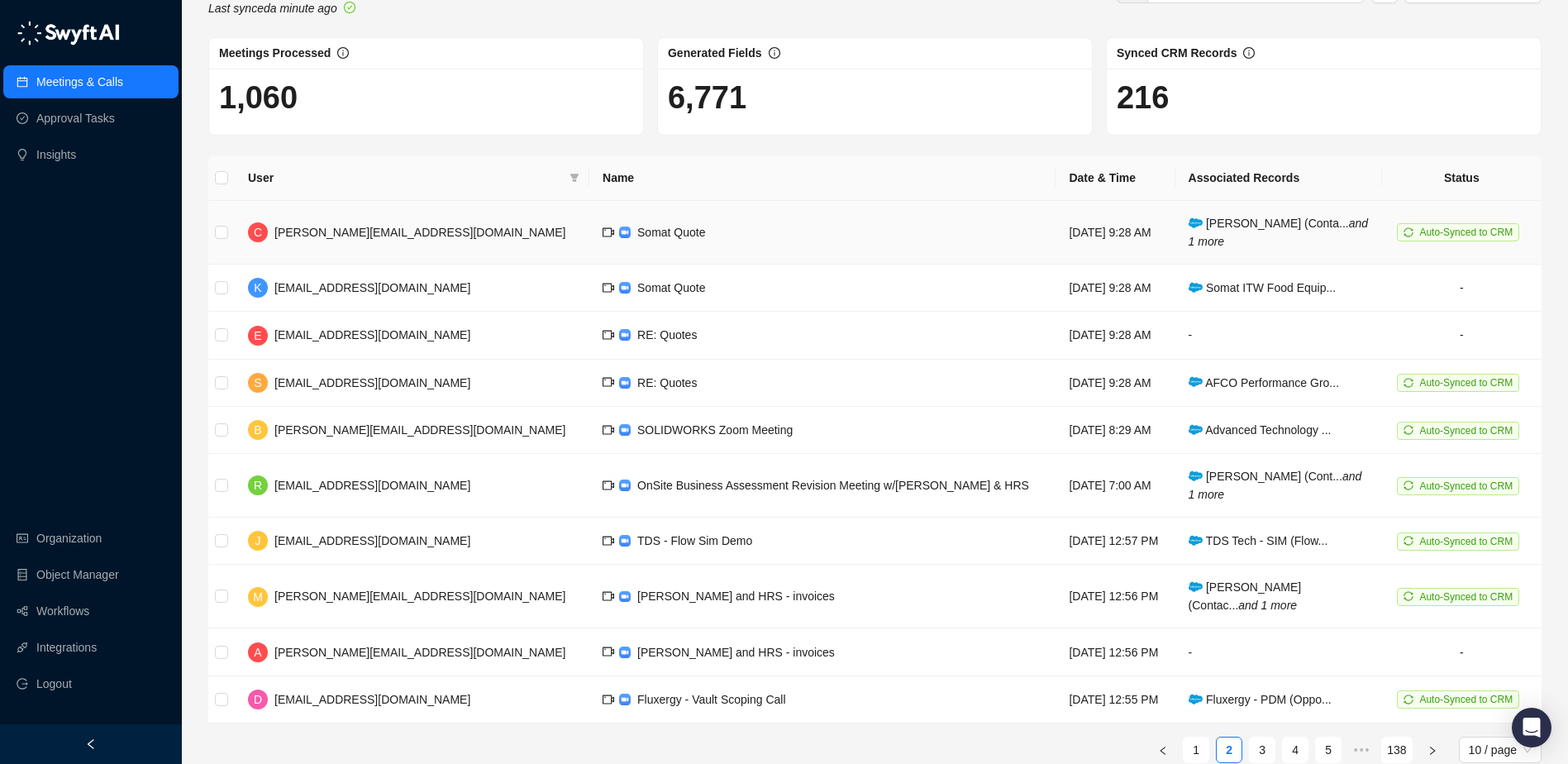
scroll to position [78, 0]
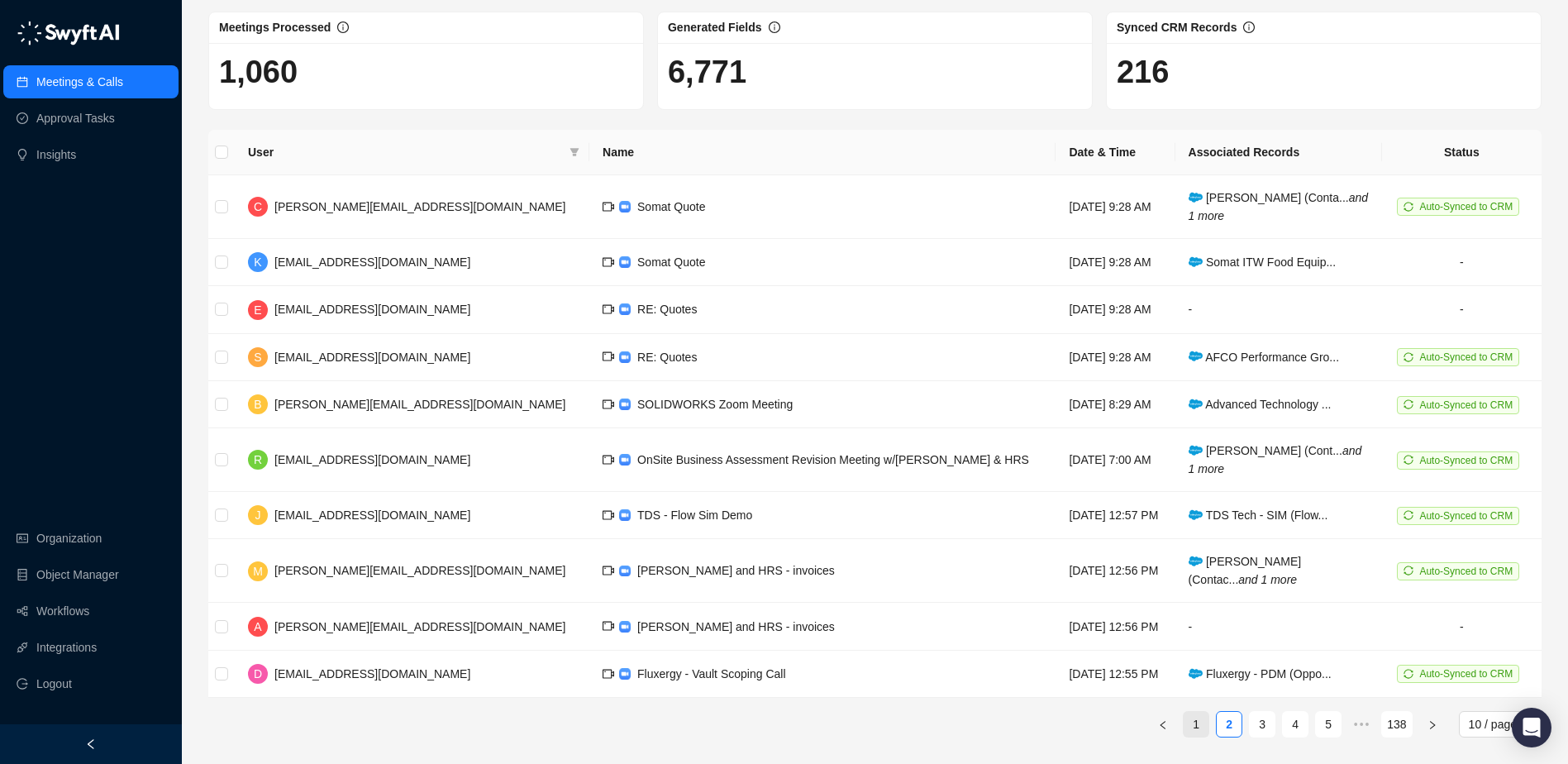
click at [1198, 723] on link "1" at bounding box center [1196, 724] width 25 height 25
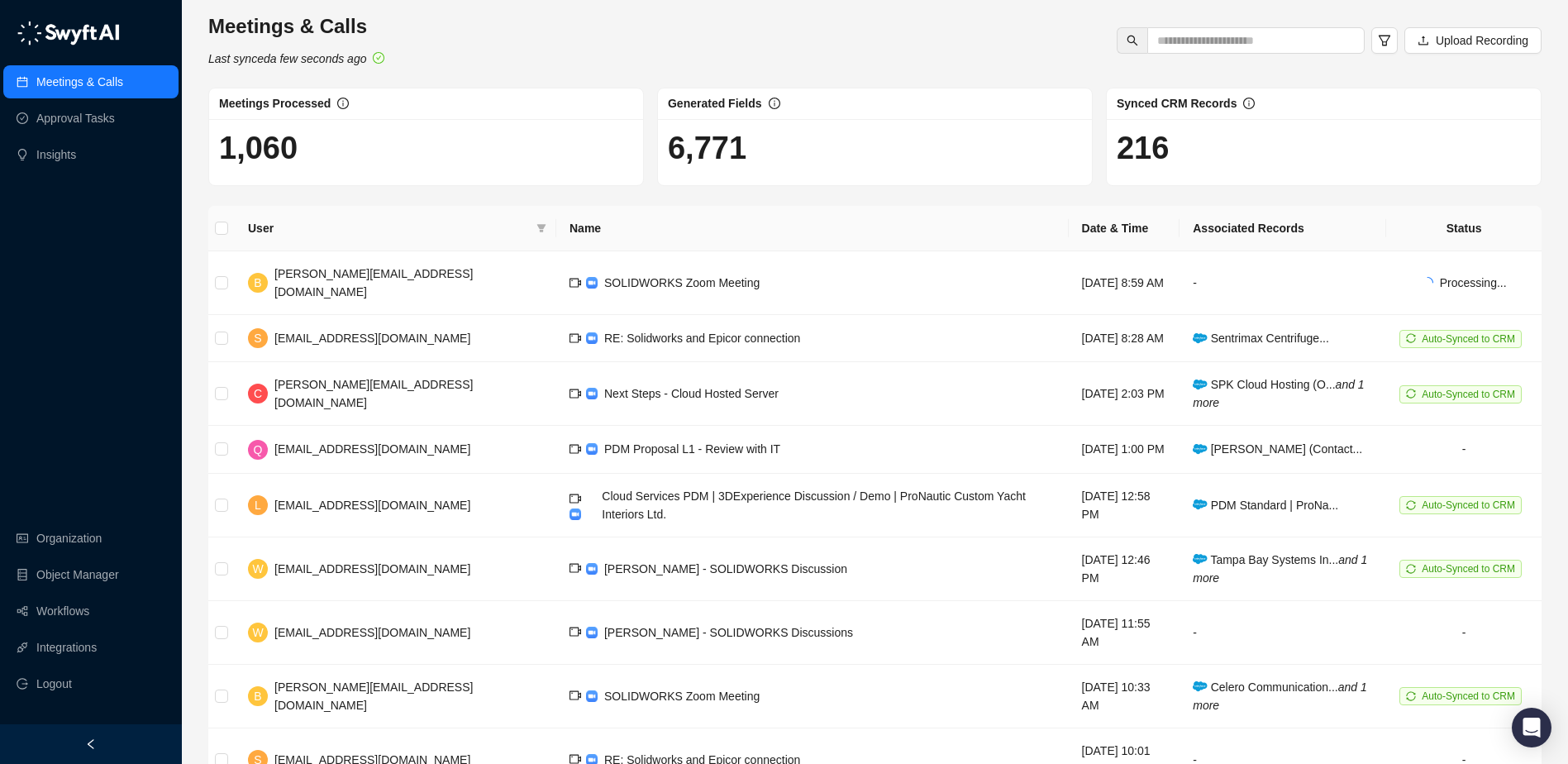
click at [785, 222] on th "Name" at bounding box center [813, 228] width 513 height 46
drag, startPoint x: 90, startPoint y: 547, endPoint x: 99, endPoint y: 547, distance: 9.0
click at [90, 547] on link "Organization" at bounding box center [69, 538] width 65 height 33
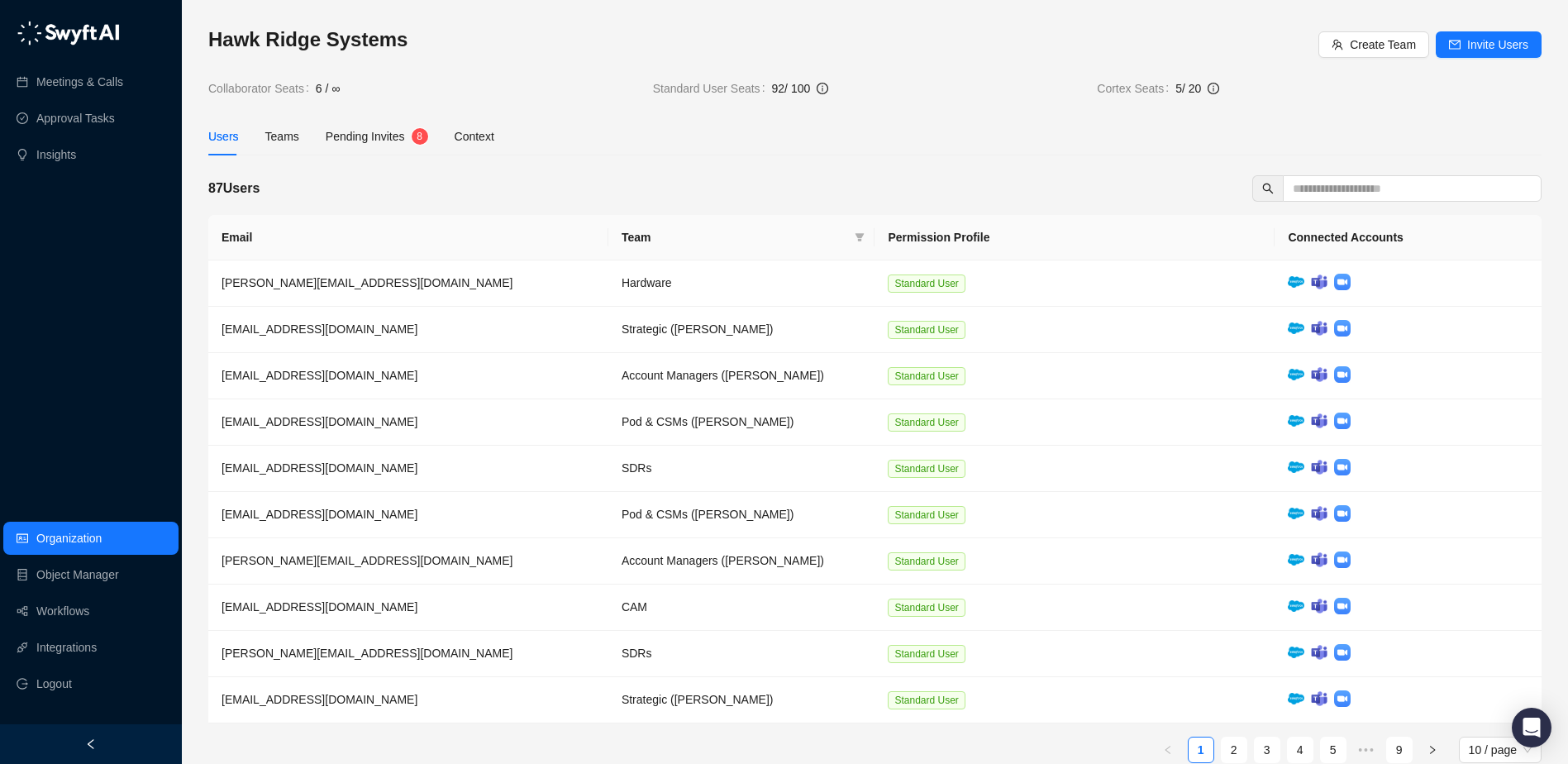
click at [367, 137] on span "Pending Invites" at bounding box center [365, 136] width 79 height 14
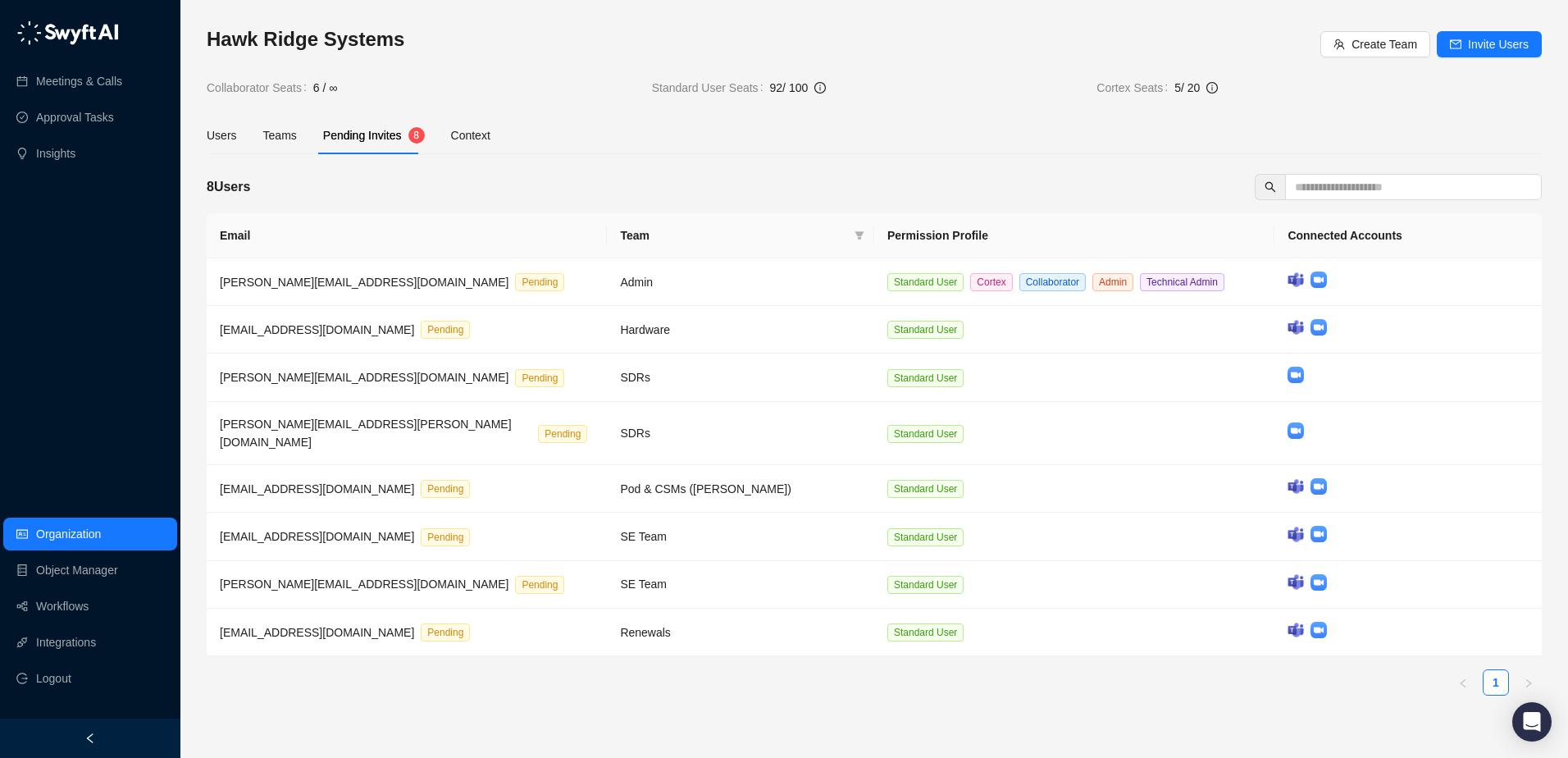
click at [428, 186] on div "8 Users" at bounding box center [873, 186] width 1335 height 26
